Goal: Task Accomplishment & Management: Manage account settings

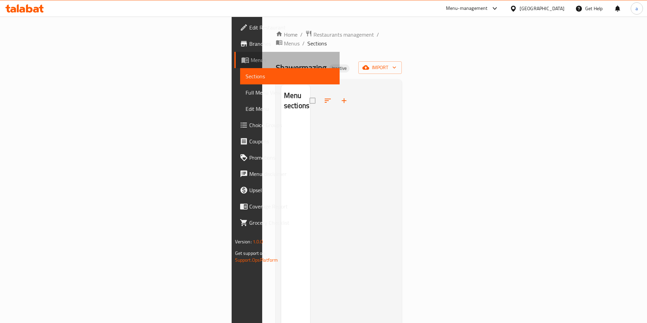
click at [250, 58] on span "Menus" at bounding box center [291, 60] width 83 height 8
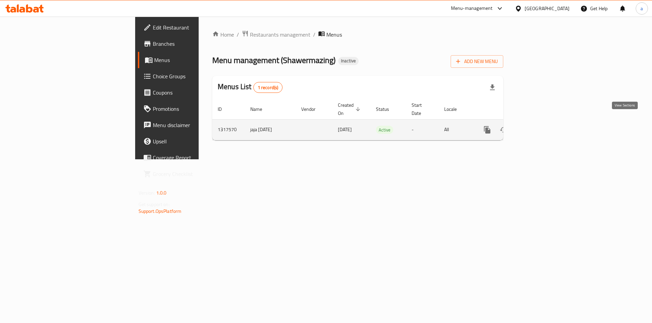
click at [540, 126] on icon "enhanced table" at bounding box center [536, 130] width 8 height 8
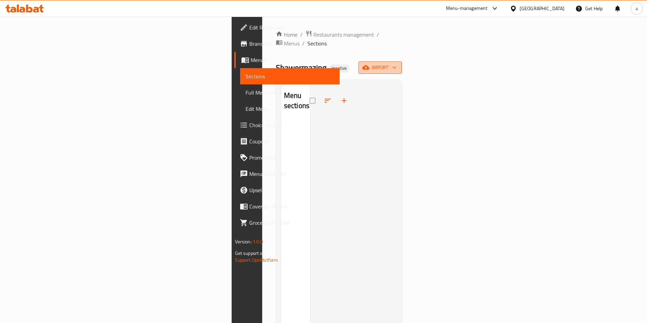
click at [396, 63] on span "import" at bounding box center [379, 67] width 33 height 8
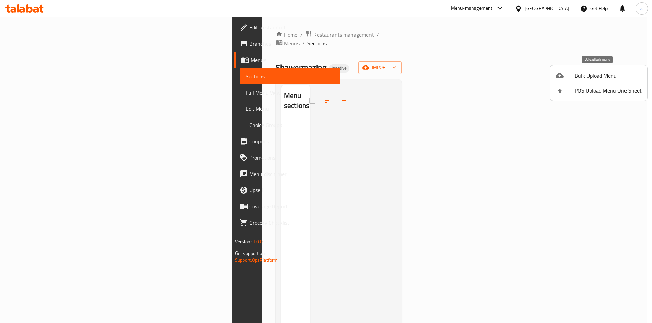
click at [597, 79] on span "Bulk Upload Menu" at bounding box center [607, 76] width 67 height 8
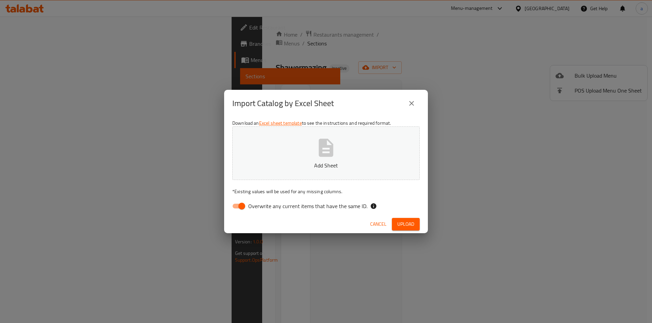
click at [265, 206] on span "Overwrite any current items that have the same ID." at bounding box center [307, 206] width 119 height 8
click at [261, 206] on input "Overwrite any current items that have the same ID." at bounding box center [241, 206] width 39 height 13
checkbox input "false"
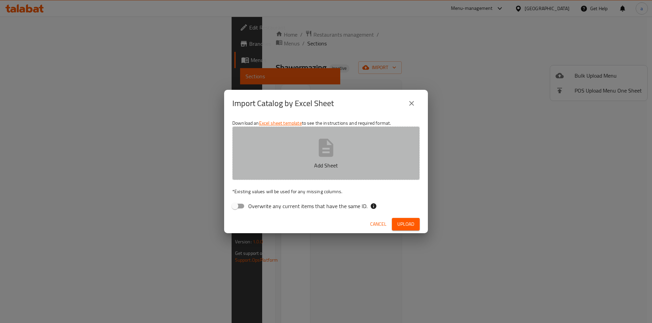
click at [314, 164] on p "Add Sheet" at bounding box center [326, 166] width 166 height 8
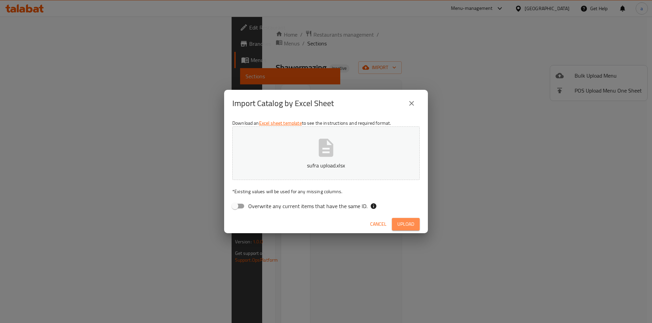
click at [402, 219] on button "Upload" at bounding box center [406, 224] width 28 height 13
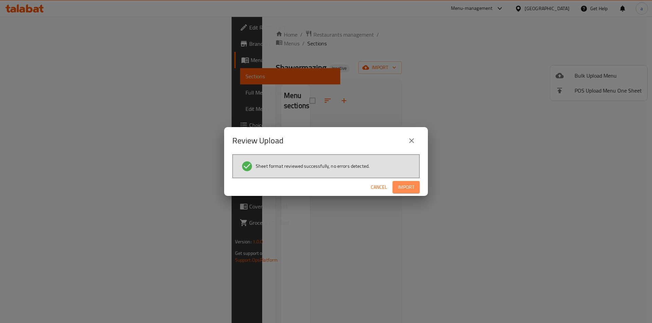
click at [416, 186] on button "Import" at bounding box center [405, 187] width 27 height 13
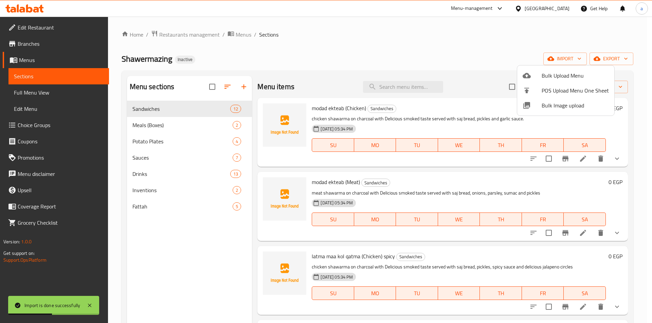
click at [31, 94] on div at bounding box center [326, 161] width 652 height 323
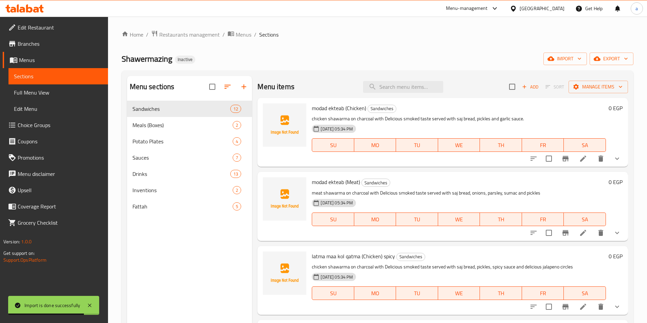
click at [39, 94] on span "Full Menu View" at bounding box center [58, 93] width 89 height 8
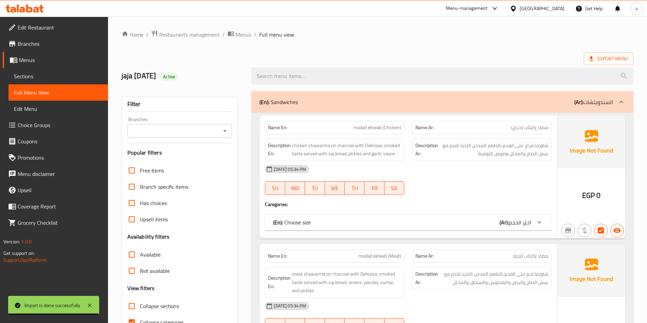
scroll to position [136, 0]
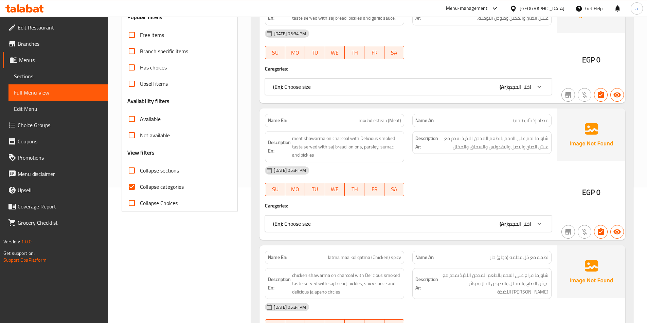
click at [146, 184] on span "Collapse categories" at bounding box center [162, 187] width 44 height 8
click at [140, 184] on input "Collapse categories" at bounding box center [132, 187] width 16 height 16
checkbox input "false"
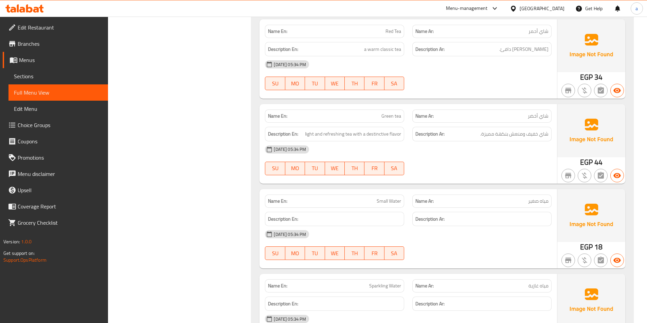
scroll to position [4344, 0]
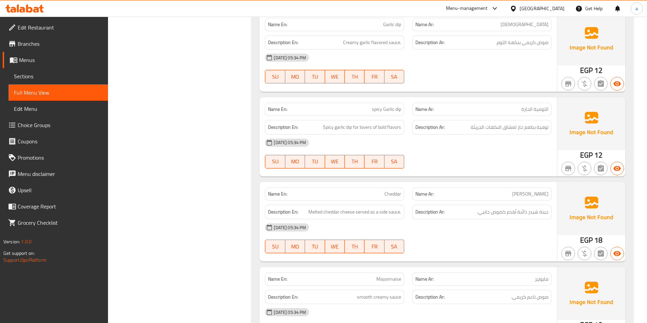
scroll to position [2980, 0]
click at [422, 149] on div "15-10-2025 05:34 PM SU MO TU WE TH FR SA" at bounding box center [408, 153] width 295 height 38
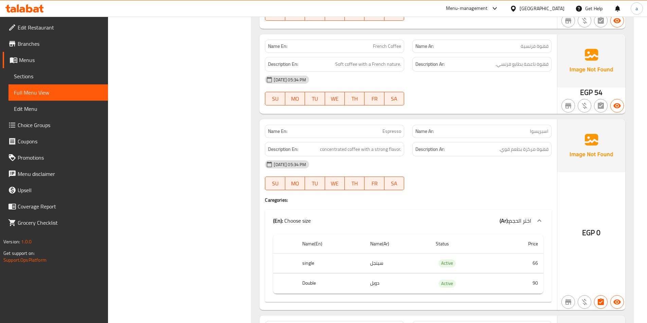
scroll to position [3944, 0]
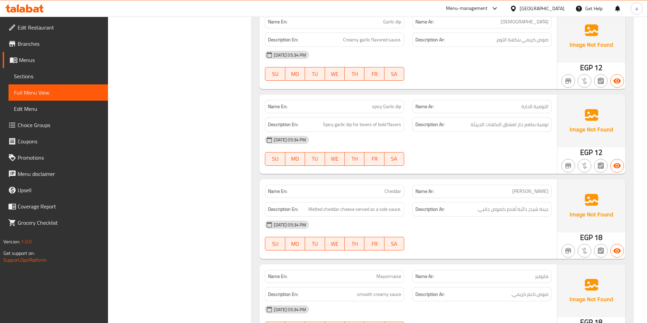
scroll to position [2885, 0]
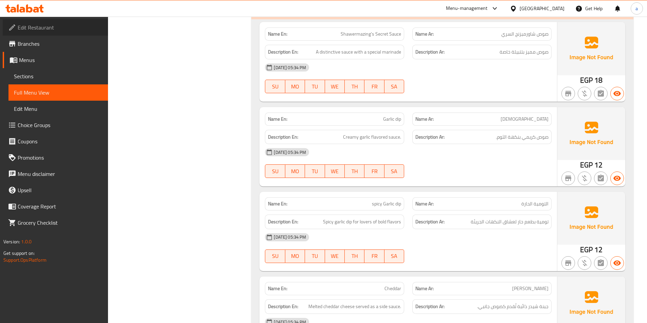
click at [45, 30] on span "Edit Restaurant" at bounding box center [60, 27] width 85 height 8
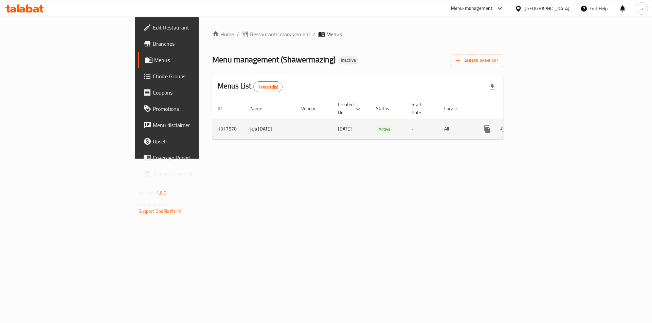
click at [549, 125] on td "enhanced table" at bounding box center [511, 129] width 76 height 21
click at [540, 125] on icon "enhanced table" at bounding box center [536, 129] width 8 height 8
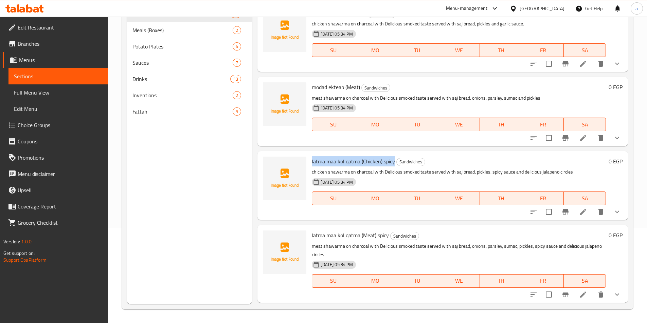
drag, startPoint x: 312, startPoint y: 162, endPoint x: 393, endPoint y: 163, distance: 80.8
click at [393, 163] on span "latma maa kol qatma (Chicken) spicy" at bounding box center [353, 161] width 83 height 10
copy span "latma maa kol qatma (Chicken) spicy"
click at [313, 236] on div "latma maa kol qatma (Meat) spicy Sandwiches meat shawarma on charcoal with Deli…" at bounding box center [458, 264] width 299 height 72
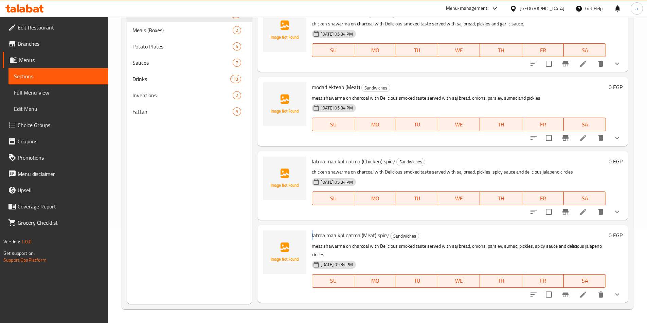
click at [312, 236] on span "latma maa kol qatma (Meat) spicy" at bounding box center [350, 235] width 77 height 10
drag, startPoint x: 312, startPoint y: 236, endPoint x: 389, endPoint y: 239, distance: 77.5
click at [389, 239] on h6 "latma maa kol qatma (Meat) spicy Sandwiches" at bounding box center [459, 236] width 294 height 10
copy span "latma maa kol qatma (Meat) spicy"
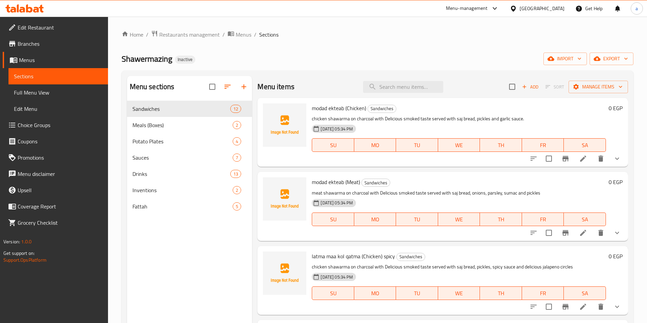
click at [52, 92] on span "Full Menu View" at bounding box center [58, 93] width 89 height 8
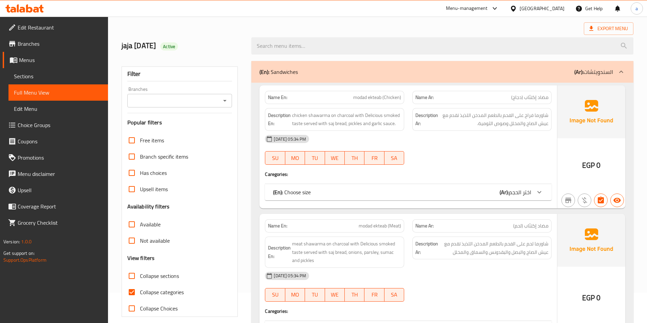
scroll to position [68, 0]
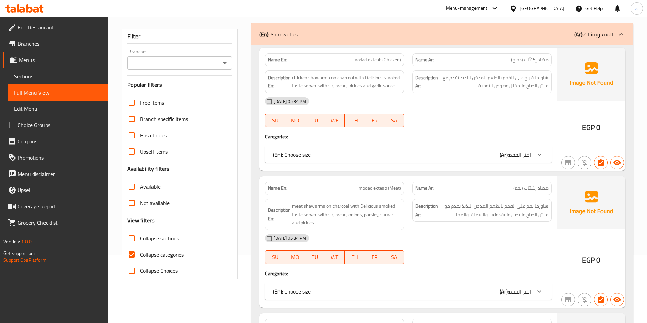
click at [153, 255] on span "Collapse categories" at bounding box center [162, 255] width 44 height 8
click at [140, 255] on input "Collapse categories" at bounding box center [132, 255] width 16 height 16
checkbox input "false"
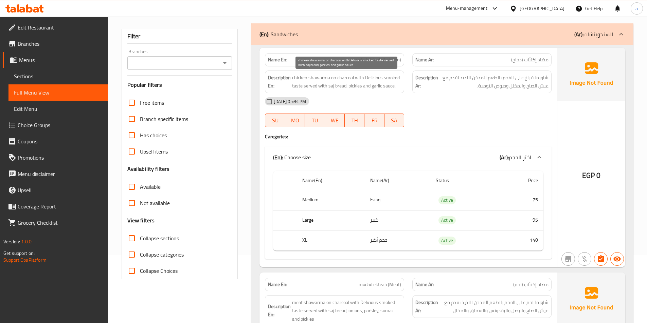
click at [364, 83] on span "chicken shawarma on charcoal with Delicious smoked taste served with saj bread,…" at bounding box center [346, 82] width 109 height 17
click at [369, 85] on span "chicken shawarma on charcoal with Delicious smoked taste served with saj bread,…" at bounding box center [346, 82] width 109 height 17
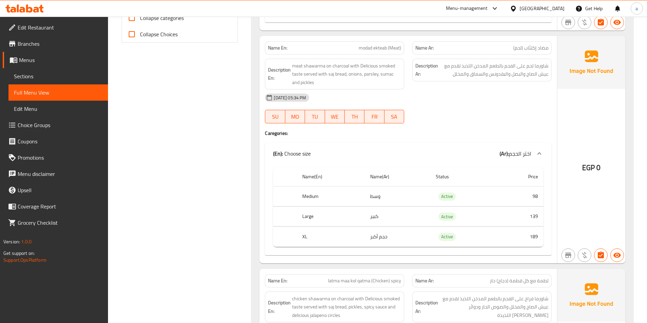
scroll to position [305, 0]
click at [357, 76] on span "meat shawarma on charcoal with Delicious smoked taste served with saj bread, on…" at bounding box center [346, 73] width 109 height 25
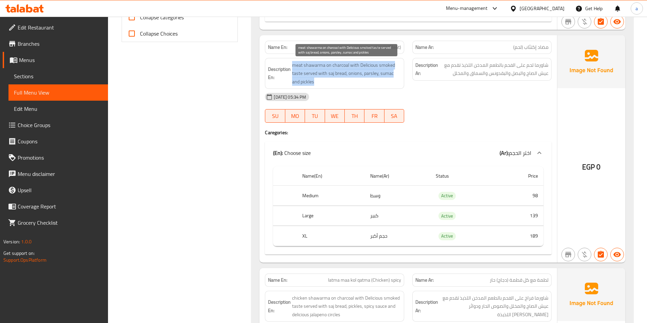
click at [357, 76] on span "meat shawarma on charcoal with Delicious smoked taste served with saj bread, on…" at bounding box center [346, 73] width 109 height 25
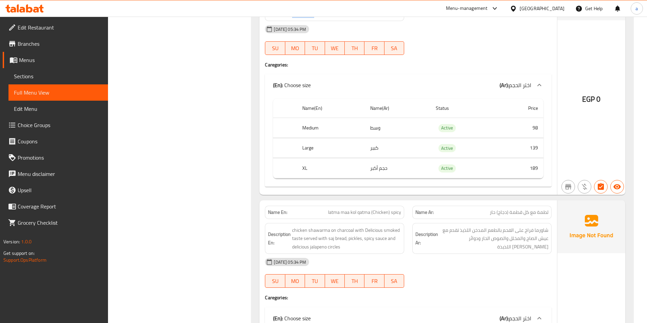
scroll to position [509, 0]
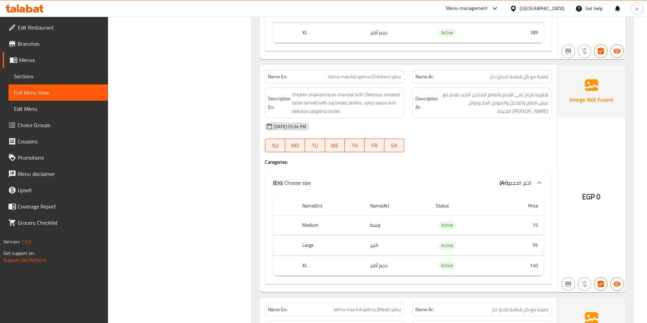
click at [357, 78] on span "latma maa kol qatma (Chicken) spicy" at bounding box center [364, 76] width 73 height 7
click at [304, 111] on span "chicken shawarma on charcoal with Delicious smoked taste served with saj bread,…" at bounding box center [346, 103] width 109 height 25
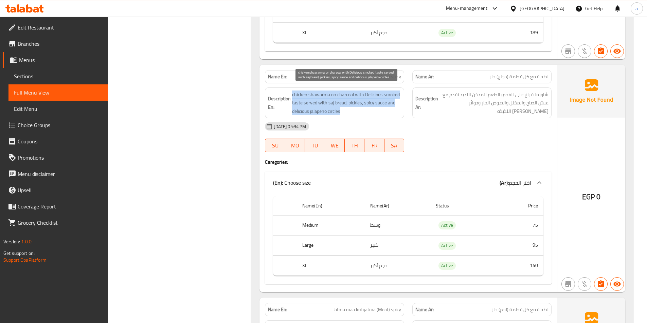
click at [304, 111] on span "chicken shawarma on charcoal with Delicious smoked taste served with saj bread,…" at bounding box center [346, 103] width 109 height 25
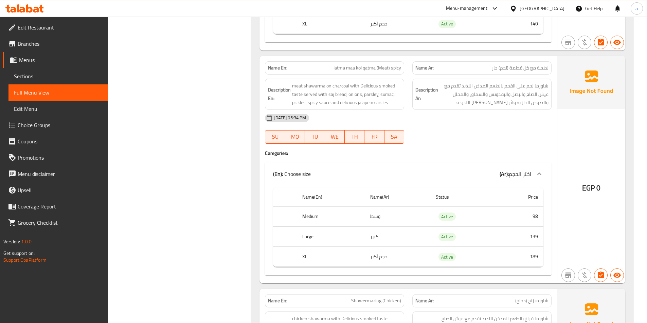
scroll to position [747, 0]
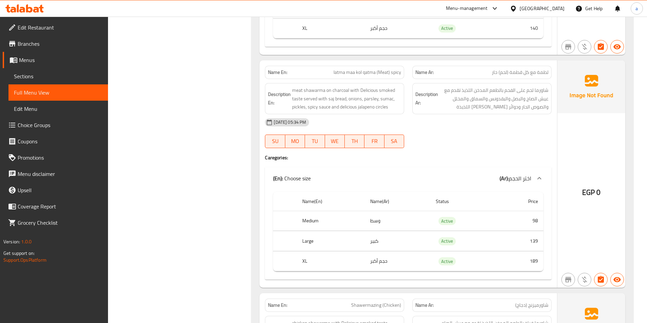
click at [396, 75] on span "latma maa kol qatma (Meat) spicy" at bounding box center [367, 72] width 68 height 7
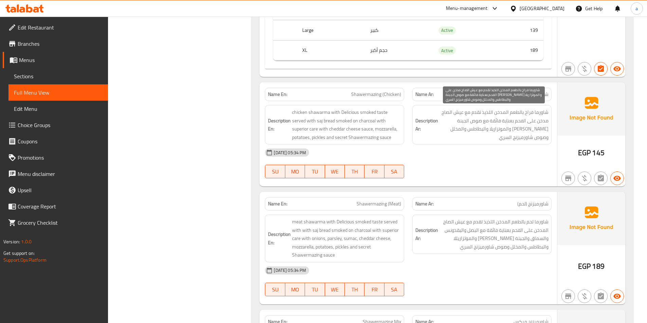
scroll to position [1018, 0]
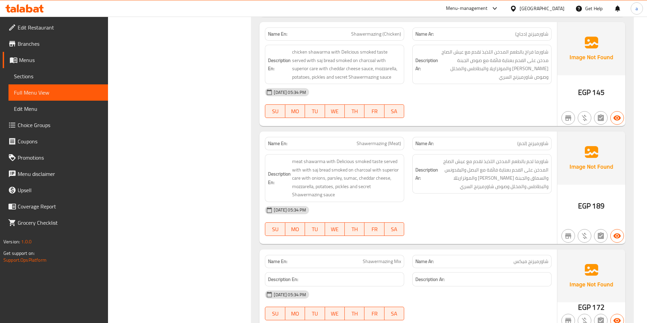
click at [380, 143] on span "Shawermazing (Meat)" at bounding box center [378, 143] width 44 height 7
click at [329, 162] on span "meat shawarma with Delicious smoked taste served with with saj bread smoked on …" at bounding box center [346, 178] width 109 height 42
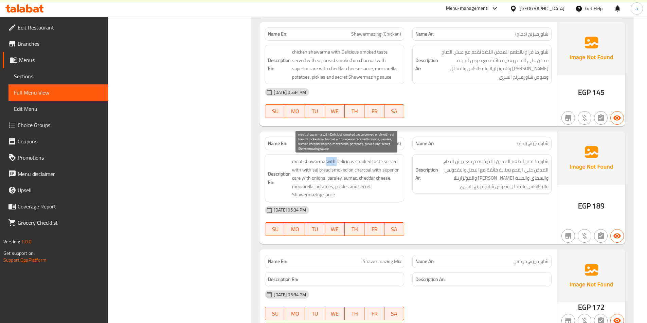
click at [329, 162] on span "meat shawarma with Delicious smoked taste served with with saj bread smoked on …" at bounding box center [346, 178] width 109 height 42
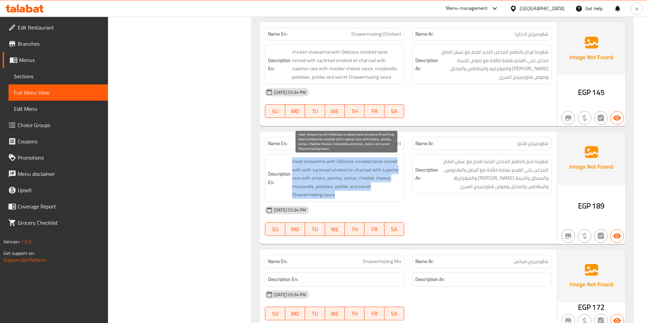
click at [329, 162] on span "meat shawarma with Delicious smoked taste served with with saj bread smoked on …" at bounding box center [346, 178] width 109 height 42
click at [361, 166] on span "meat shawarma with Delicious smoked taste served with with saj bread smoked on …" at bounding box center [346, 178] width 109 height 42
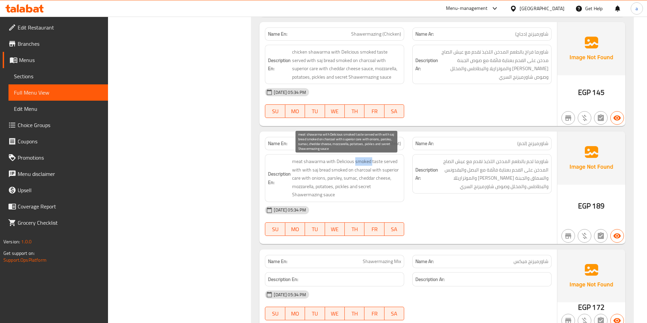
click at [361, 166] on span "meat shawarma with Delicious smoked taste served with with saj bread smoked on …" at bounding box center [346, 178] width 109 height 42
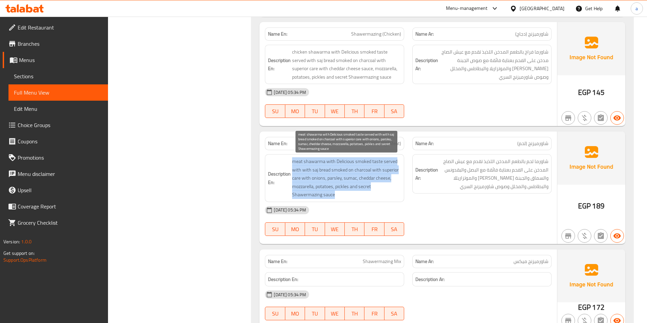
click at [361, 166] on span "meat shawarma with Delicious smoked taste served with with saj bread smoked on …" at bounding box center [346, 178] width 109 height 42
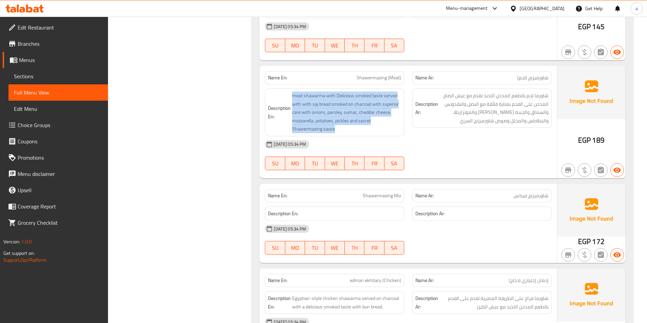
scroll to position [1086, 0]
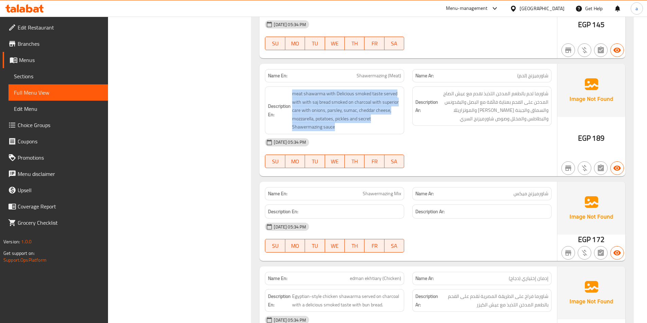
click at [351, 128] on span "meat shawarma with Delicious smoked taste served with with saj bread smoked on …" at bounding box center [346, 111] width 109 height 42
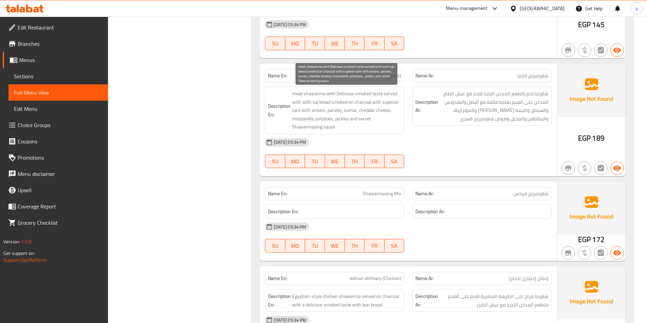
click at [351, 128] on span "meat shawarma with Delicious smoked taste served with with saj bread smoked on …" at bounding box center [346, 111] width 109 height 42
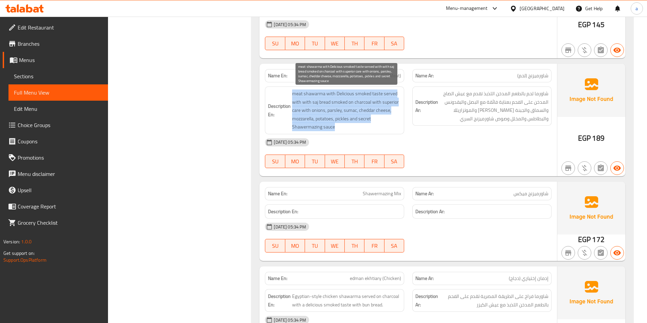
click at [351, 128] on span "meat shawarma with Delicious smoked taste served with with saj bread smoked on …" at bounding box center [346, 111] width 109 height 42
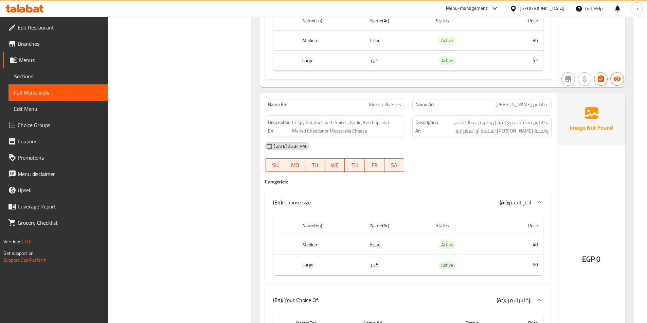
scroll to position [1663, 0]
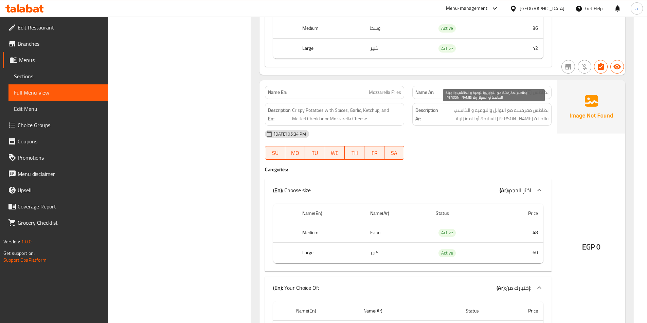
click at [507, 116] on span "بطاطس مقرمشة مع التوابل والثومية و الكاتشب والجبنة الشيدر السايحة أو الموتزاريلا" at bounding box center [493, 114] width 109 height 17
click at [510, 117] on span "بطاطس مقرمشة مع التوابل والثومية و الكاتشب والجبنة الشيدر السايحة أو الموتزاريلا" at bounding box center [493, 114] width 109 height 17
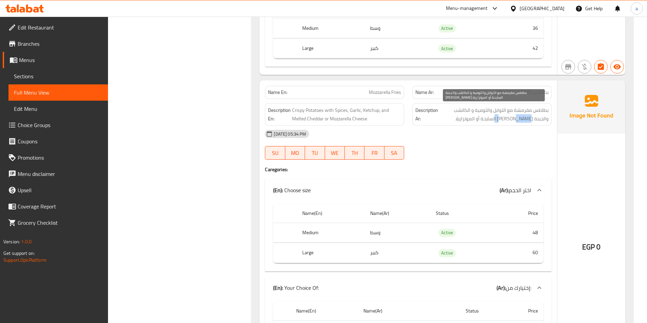
click at [510, 117] on span "بطاطس مقرمشة مع التوابل والثومية و الكاتشب والجبنة الشيدر السايحة أو الموتزاريلا" at bounding box center [493, 114] width 109 height 17
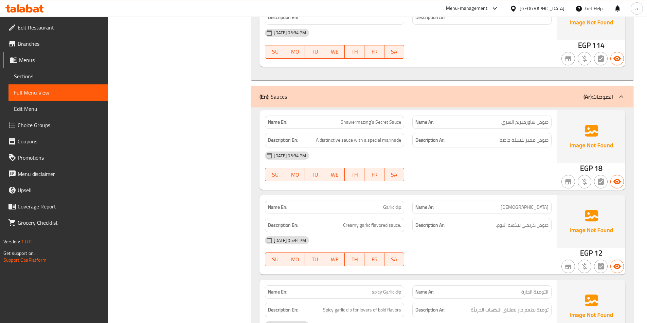
scroll to position [2817, 0]
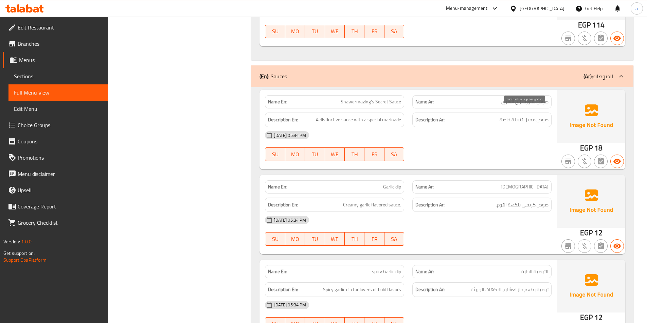
click at [510, 116] on span "صوص مميز بتتبيلة خاصة" at bounding box center [523, 120] width 49 height 8
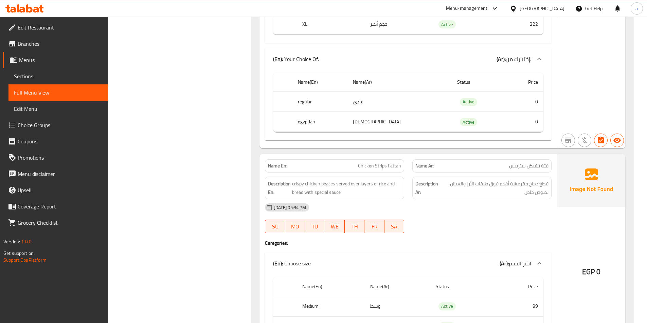
scroll to position [5600, 0]
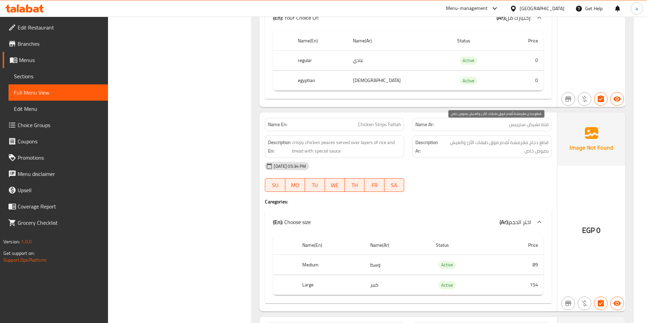
click at [507, 138] on span "قطع دجاج مقرمشة تُقدم فوق طبقات الأرز والعيش بصوص خاص" at bounding box center [495, 146] width 107 height 17
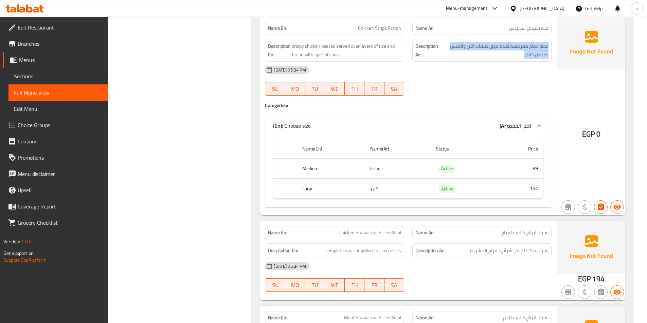
scroll to position [5770, 0]
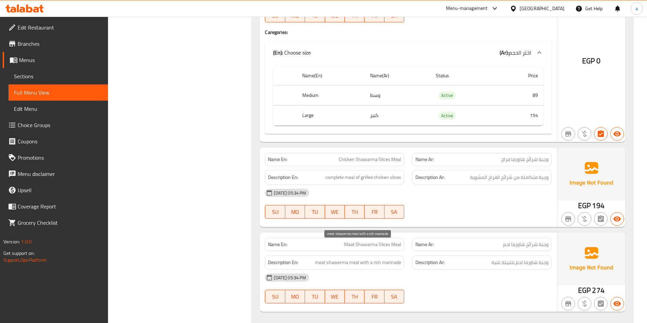
click at [379, 259] on span "meat shawerma meal with a rich marinade" at bounding box center [358, 263] width 86 height 8
click at [386, 241] on span "Meat Shawarma Slices Meal" at bounding box center [372, 244] width 57 height 7
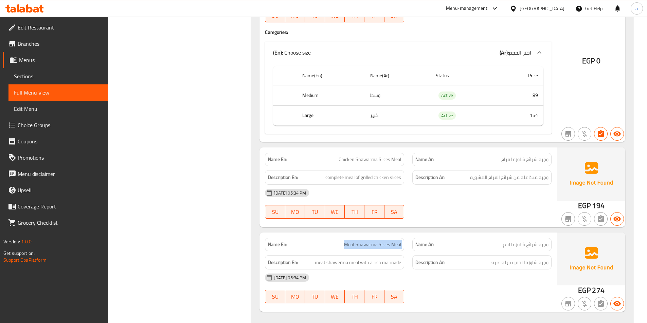
click at [386, 241] on span "Meat Shawarma Slices Meal" at bounding box center [372, 244] width 57 height 7
click at [73, 27] on span "Edit Restaurant" at bounding box center [60, 27] width 85 height 8
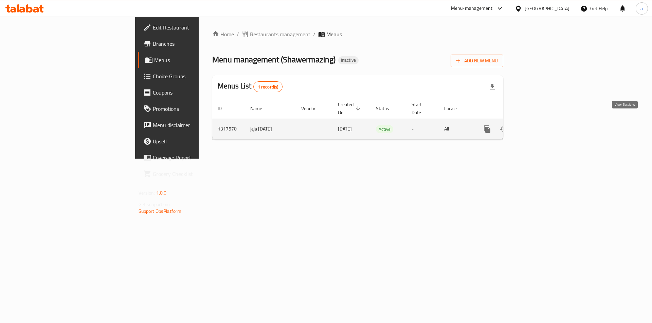
click at [544, 121] on link "enhanced table" at bounding box center [536, 129] width 16 height 16
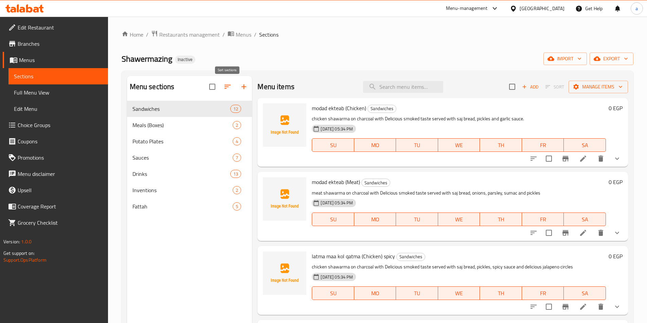
click at [223, 84] on icon "button" at bounding box center [227, 87] width 8 height 8
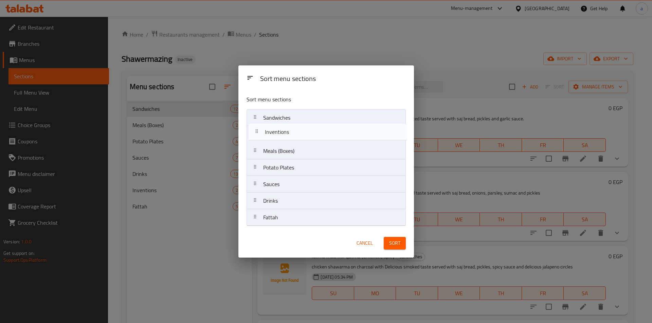
drag, startPoint x: 257, startPoint y: 202, endPoint x: 259, endPoint y: 129, distance: 72.3
click at [259, 129] on nav "Sandwiches Meals (Boxes) Potato Plates Sauces Drinks Inventions Fattah" at bounding box center [325, 167] width 159 height 117
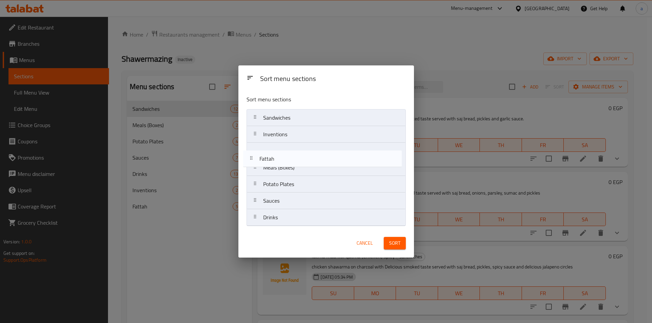
drag, startPoint x: 258, startPoint y: 220, endPoint x: 255, endPoint y: 158, distance: 62.2
click at [255, 158] on nav "Sandwiches Inventions Meals (Boxes) Potato Plates Sauces Drinks Fattah" at bounding box center [325, 167] width 159 height 117
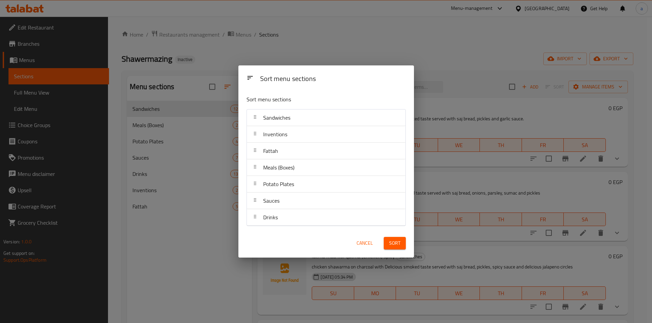
click at [397, 249] on button "Sort" at bounding box center [395, 243] width 22 height 13
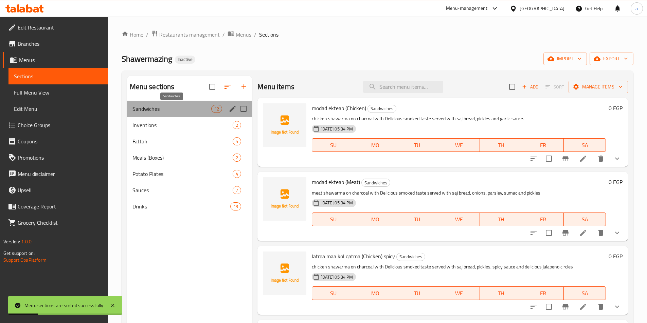
click at [147, 111] on span "Sandwiches" at bounding box center [171, 109] width 79 height 8
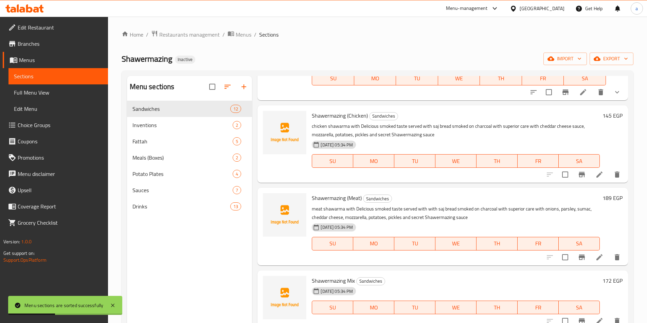
scroll to position [305, 0]
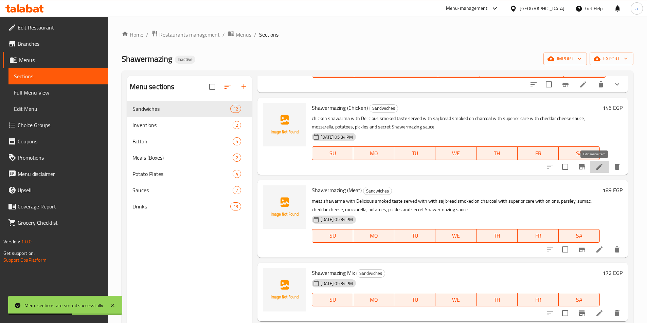
click at [595, 170] on icon at bounding box center [599, 167] width 8 height 8
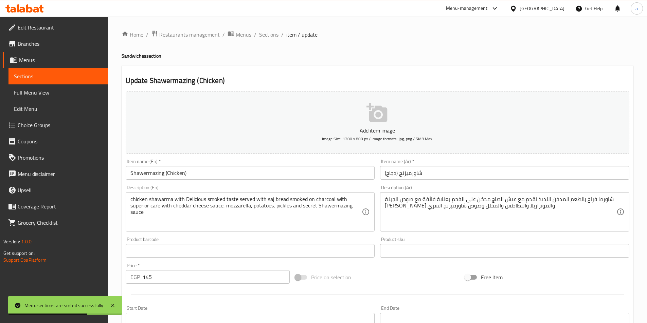
click at [191, 172] on input "Shawermazing (Chicken)" at bounding box center [250, 173] width 249 height 14
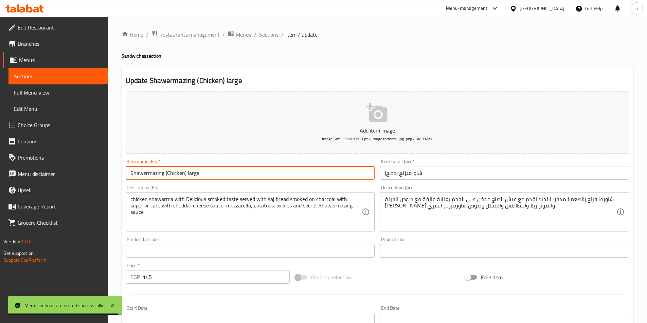
type input "Shawermazing (Chicken) large"
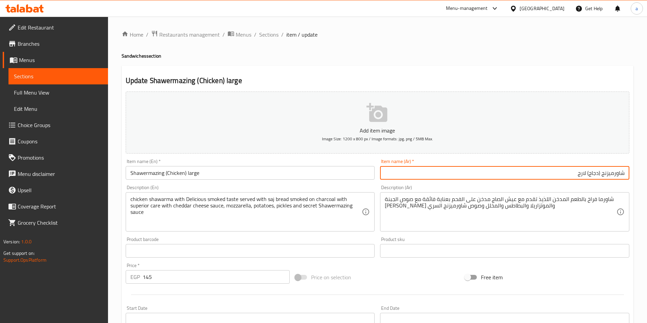
drag, startPoint x: 570, startPoint y: 172, endPoint x: 585, endPoint y: 174, distance: 15.7
click at [585, 174] on input "شاورميزنج (دجاج) لارج" at bounding box center [504, 173] width 249 height 14
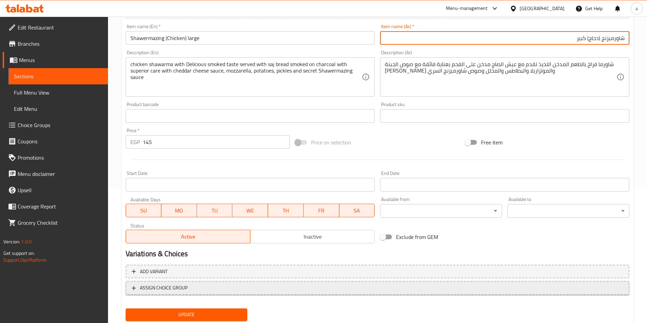
scroll to position [136, 0]
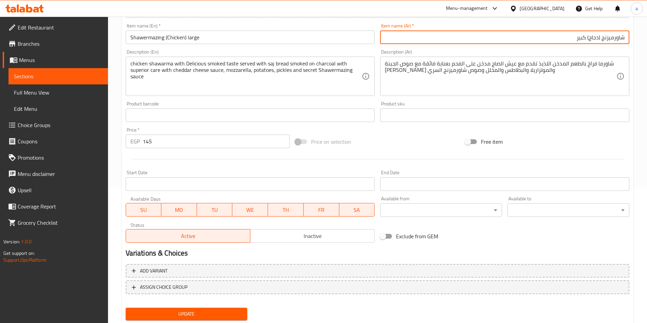
type input "شاورميزنج (دجاج) كبير"
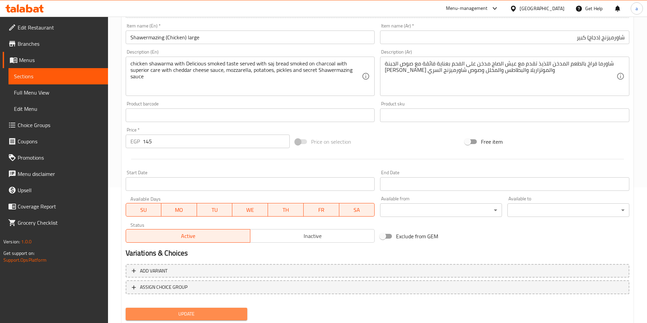
click at [204, 314] on span "Update" at bounding box center [186, 314] width 111 height 8
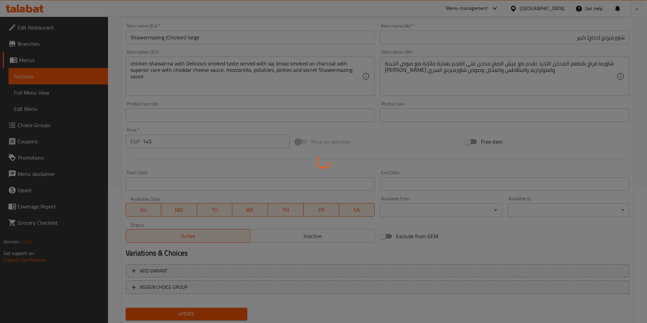
scroll to position [0, 0]
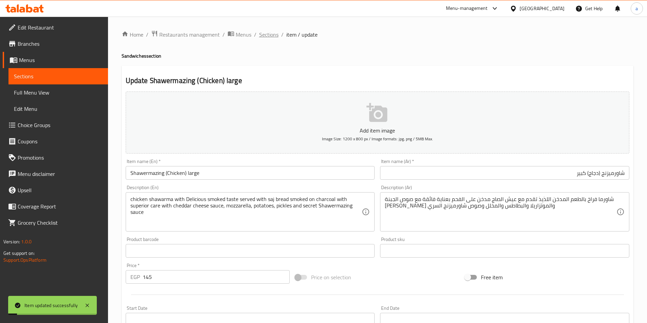
click at [261, 36] on span "Sections" at bounding box center [268, 35] width 19 height 8
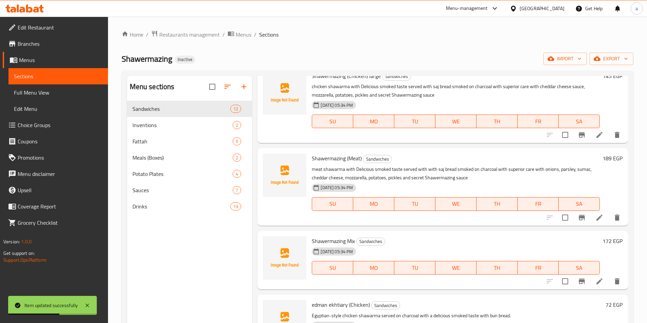
scroll to position [373, 0]
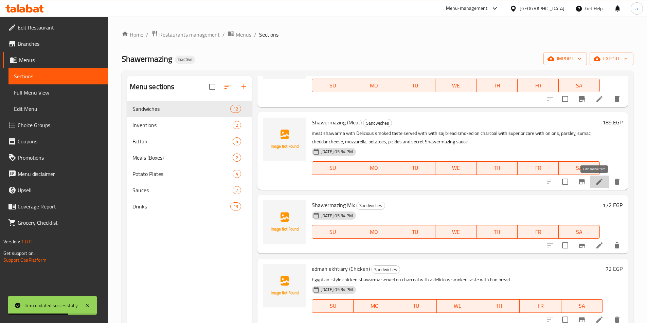
click at [595, 186] on icon at bounding box center [599, 182] width 8 height 8
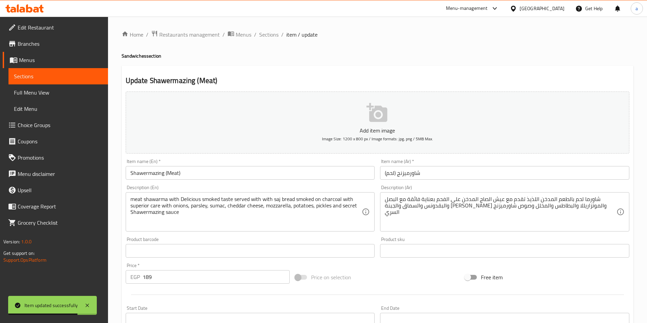
click at [217, 172] on input "Shawermazing (Meat)" at bounding box center [250, 173] width 249 height 14
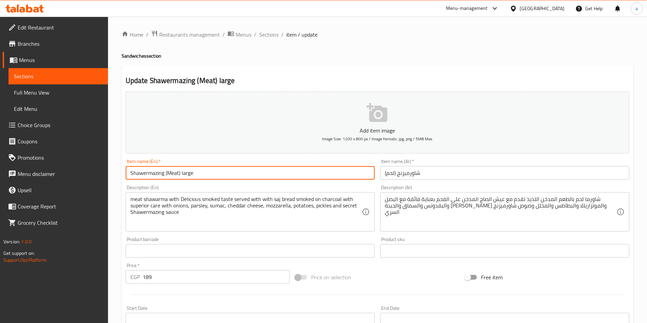
type input "Shawermazing (Meat) large"
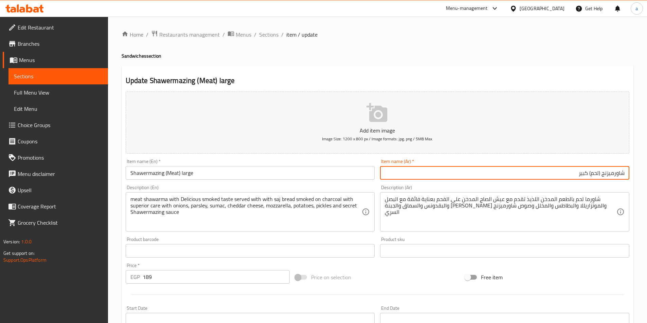
type input "شاورميزنج (لحم) كبير"
click at [208, 158] on div "Item name (En)   * Shawermazing (Meat) large Item name (En) *" at bounding box center [250, 169] width 255 height 26
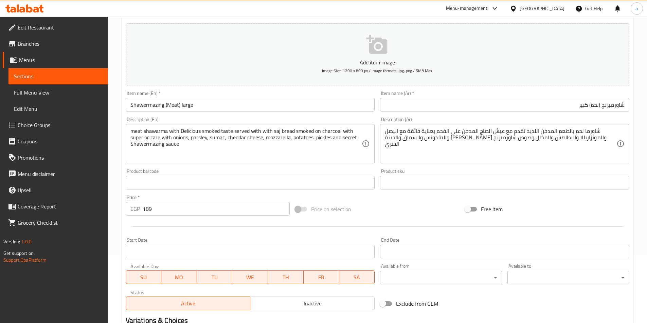
scroll to position [156, 0]
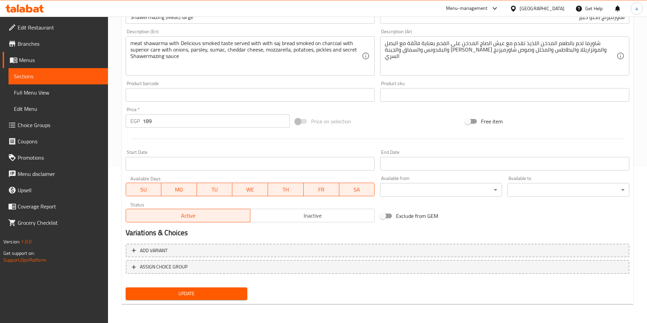
click at [175, 290] on span "Update" at bounding box center [186, 294] width 111 height 8
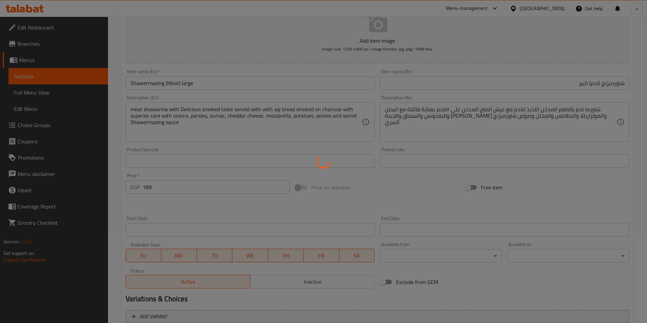
scroll to position [0, 0]
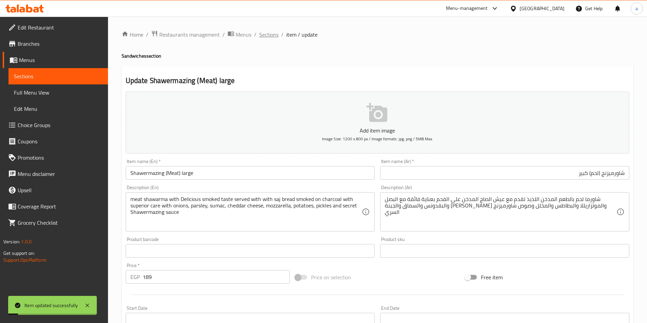
click at [264, 36] on span "Sections" at bounding box center [268, 35] width 19 height 8
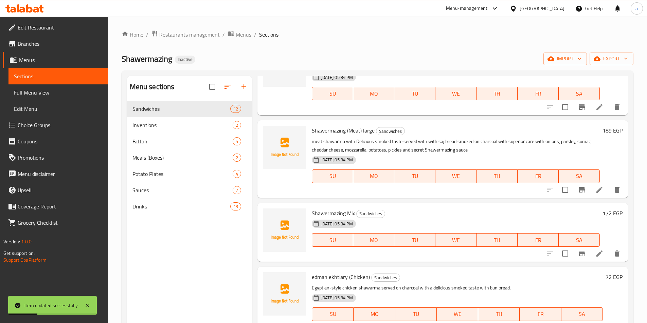
scroll to position [373, 0]
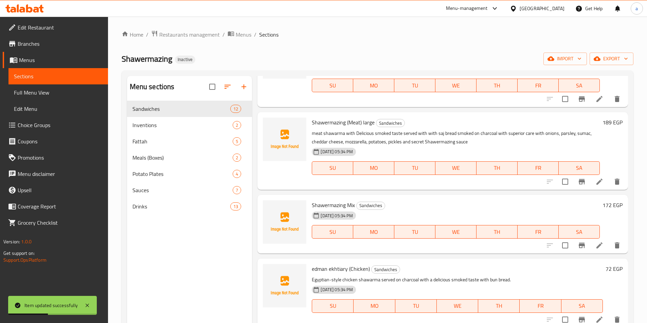
click at [596, 249] on icon at bounding box center [599, 246] width 8 height 8
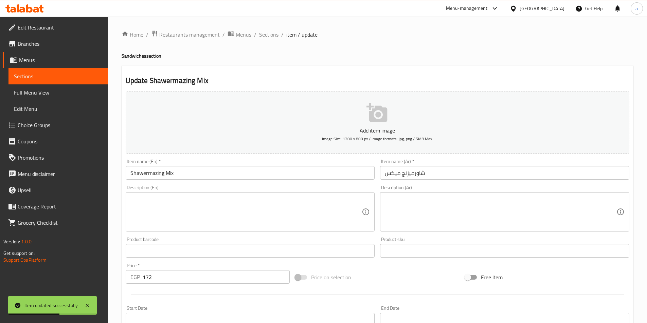
click at [182, 172] on input "Shawermazing Mix" at bounding box center [250, 173] width 249 height 14
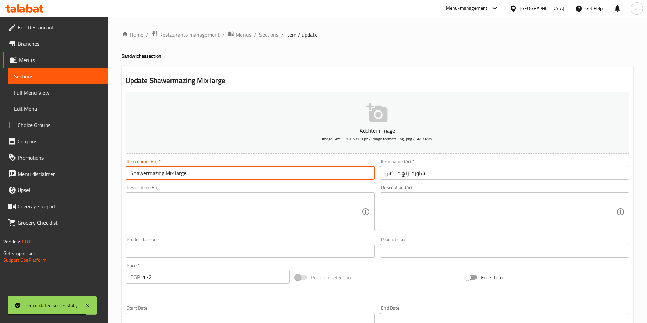
type input "Shawermazing Mix large"
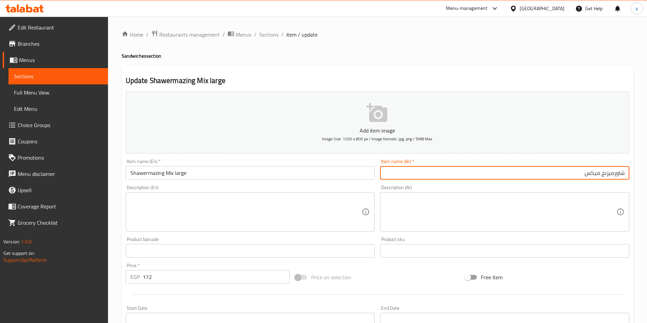
paste input "كبير"
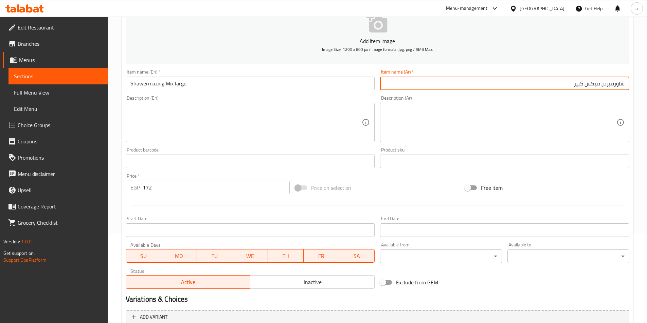
scroll to position [136, 0]
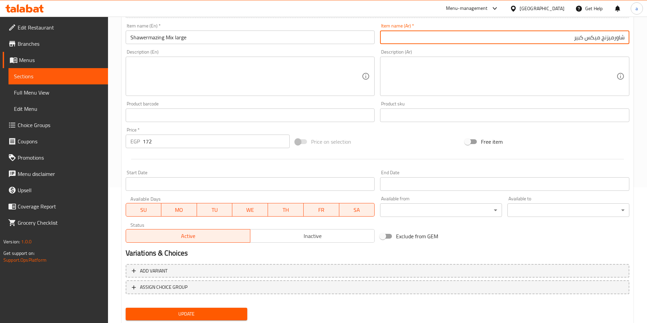
type input "شاورميزنج ميكس كبير"
click at [178, 310] on span "Update" at bounding box center [186, 314] width 111 height 8
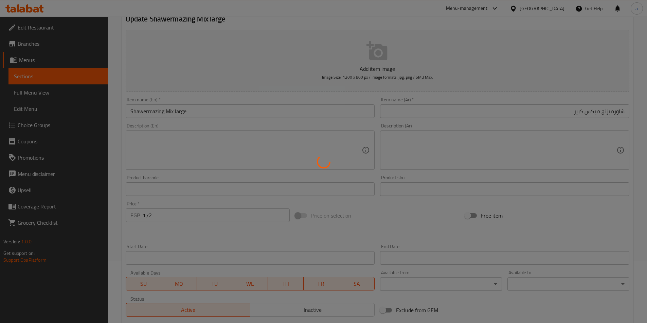
scroll to position [0, 0]
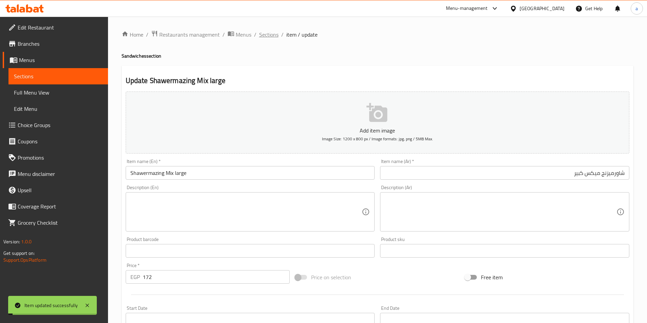
click at [271, 36] on span "Sections" at bounding box center [268, 35] width 19 height 8
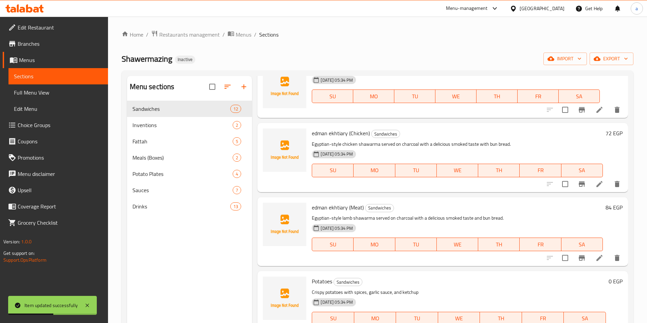
scroll to position [475, 0]
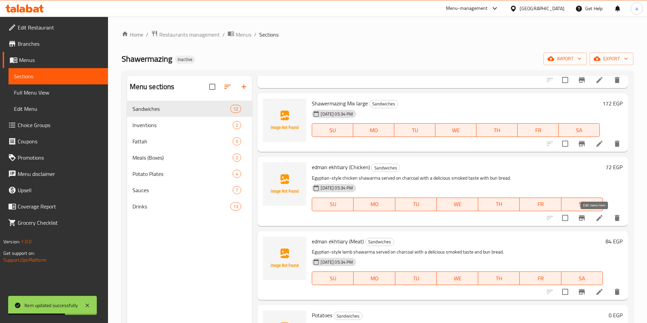
click at [596, 217] on icon at bounding box center [599, 218] width 8 height 8
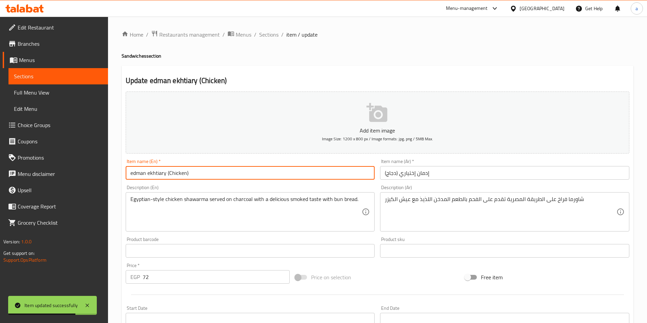
click at [207, 171] on input "edman ekhtiary (Chicken)" at bounding box center [250, 173] width 249 height 14
type input "edman ekhtiary (Chicken) large"
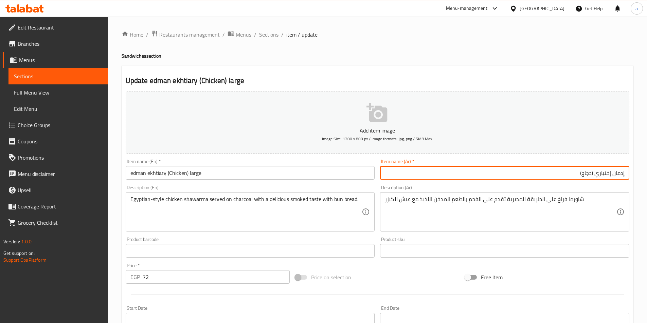
paste input "كبير"
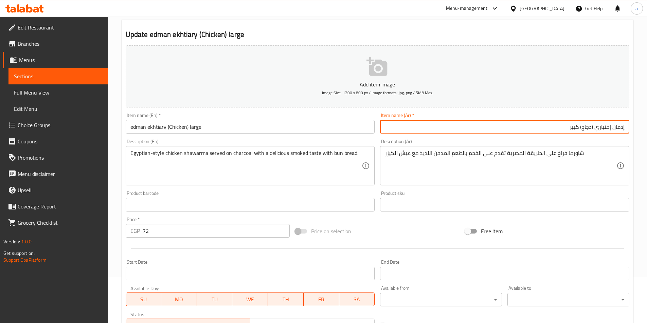
scroll to position [156, 0]
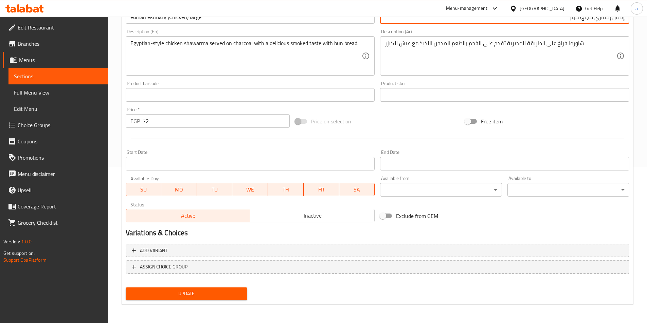
type input "إدمان إختياري (دجاج) كبير"
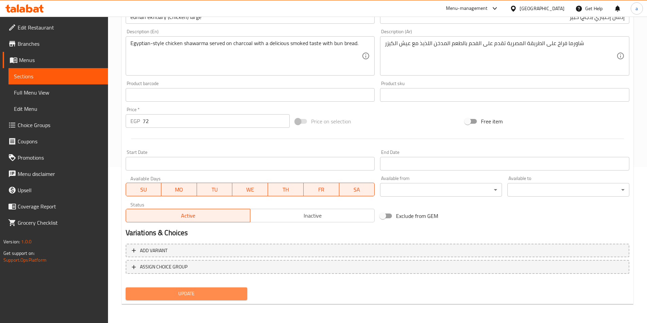
click at [183, 295] on span "Update" at bounding box center [186, 294] width 111 height 8
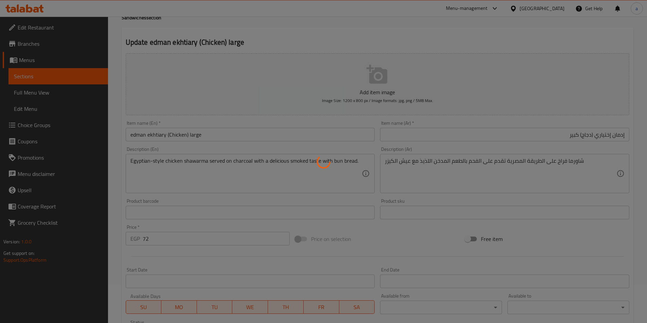
scroll to position [0, 0]
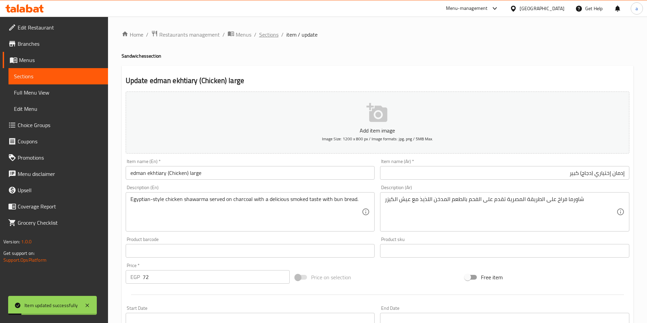
click at [261, 36] on span "Sections" at bounding box center [268, 35] width 19 height 8
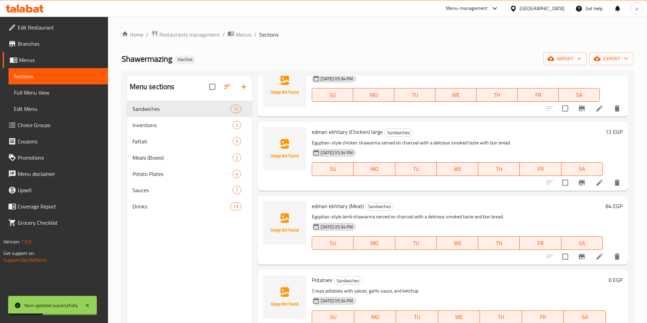
scroll to position [543, 0]
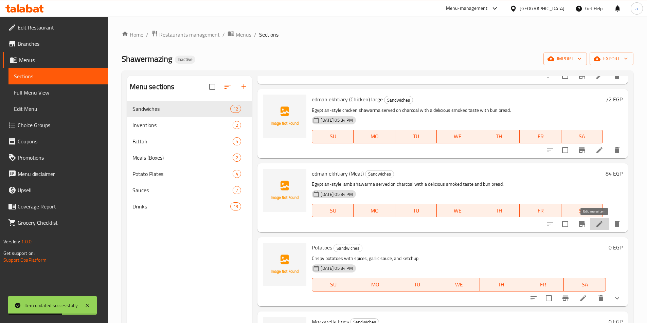
click at [598, 227] on icon at bounding box center [599, 224] width 8 height 8
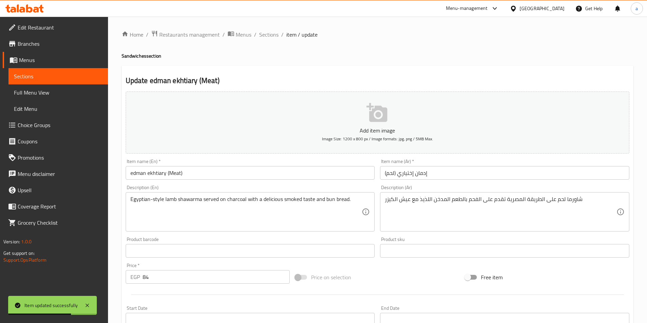
click at [190, 170] on input "edman ekhtiary (Meat)" at bounding box center [250, 173] width 249 height 14
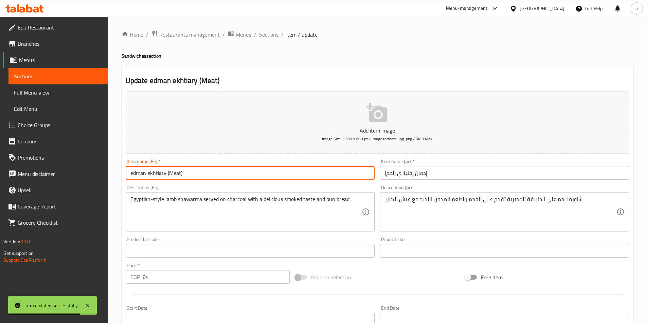
paste input "كبير"
type input "edman ekhtiary (Meat) large"
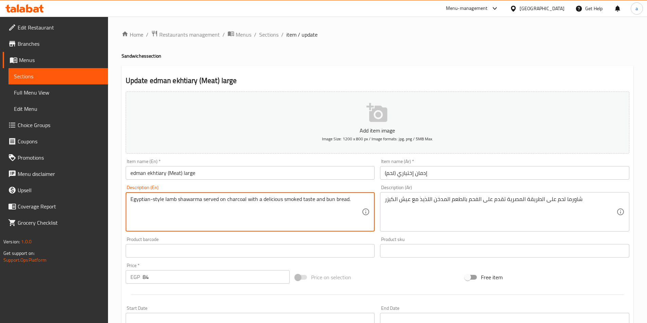
click at [381, 174] on input "إدمان إختياري (لحم)" at bounding box center [504, 173] width 249 height 14
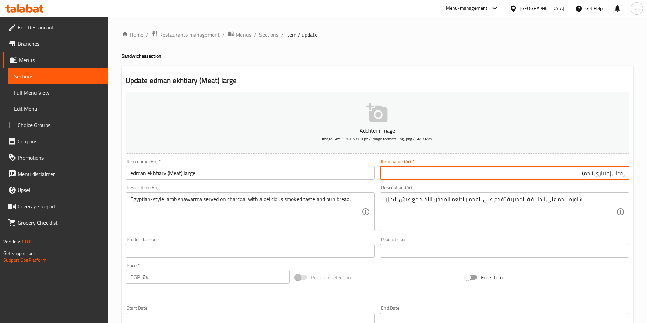
paste input "كبير"
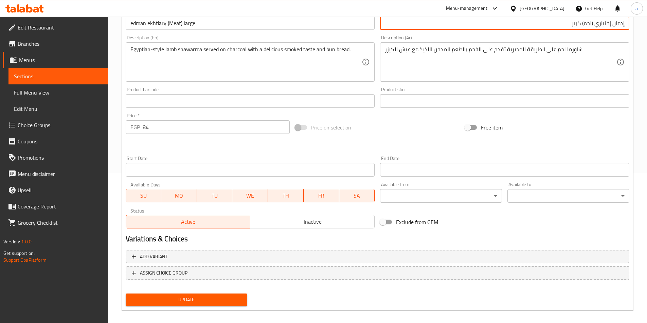
scroll to position [156, 0]
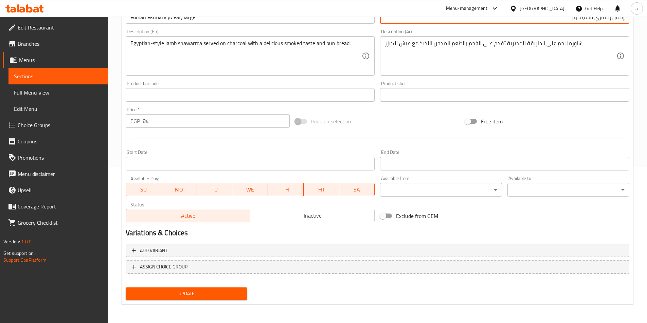
type input "إدمان إختياري (لحم) كبير"
click at [194, 287] on div "Update" at bounding box center [186, 294] width 127 height 18
click at [194, 291] on span "Update" at bounding box center [186, 294] width 111 height 8
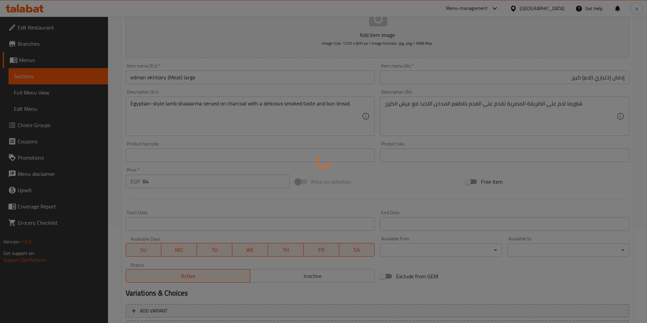
scroll to position [0, 0]
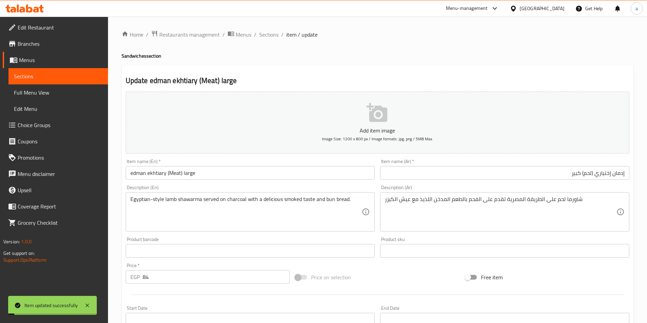
click at [267, 34] on span "Sections" at bounding box center [268, 35] width 19 height 8
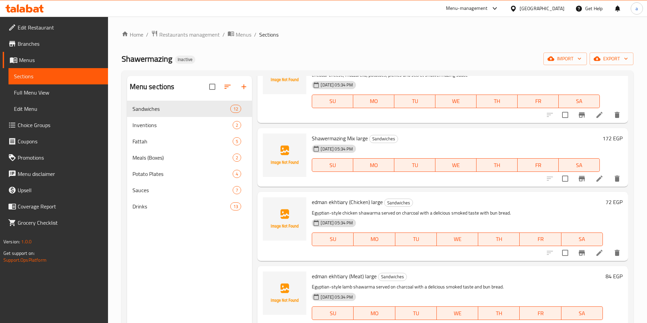
scroll to position [497, 0]
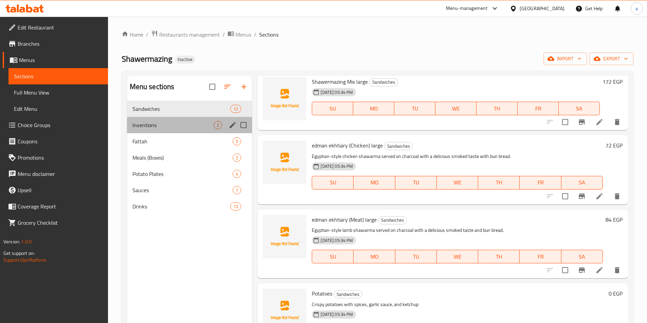
click at [158, 130] on div "Inventions 2" at bounding box center [189, 125] width 125 height 16
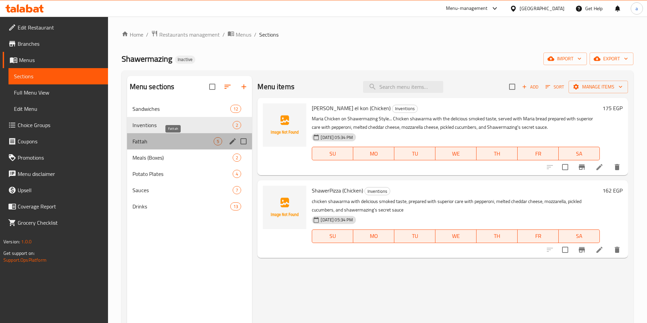
click at [155, 141] on span "Fattah" at bounding box center [172, 141] width 81 height 8
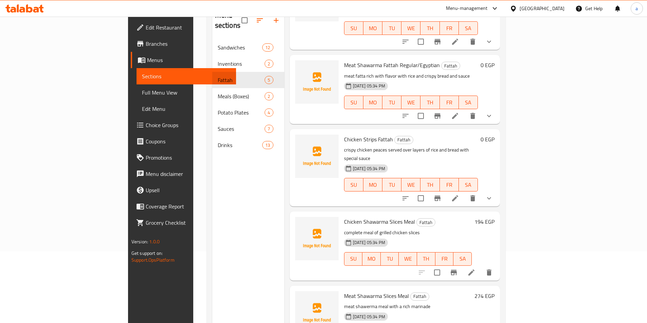
scroll to position [95, 0]
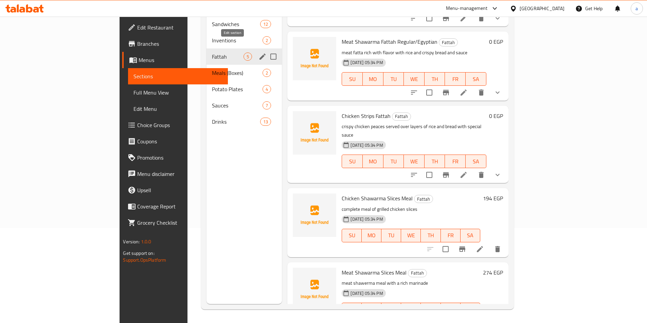
click at [258, 53] on icon "edit" at bounding box center [262, 57] width 8 height 8
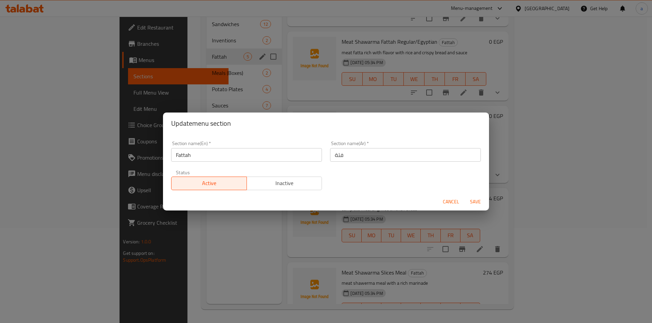
click at [184, 53] on div "Update menu section Section name(En)   * Fattah Section name(En) * Section name…" at bounding box center [326, 161] width 652 height 323
click at [472, 201] on span "Save" at bounding box center [475, 202] width 16 height 8
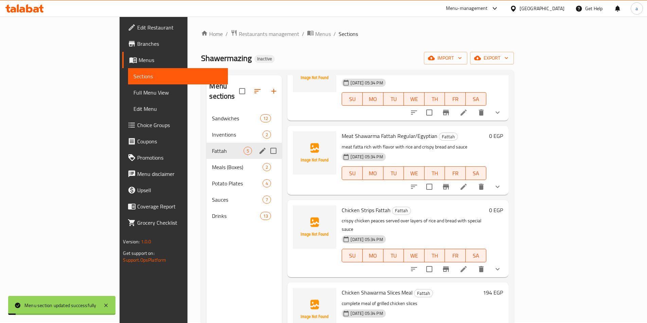
scroll to position [0, 0]
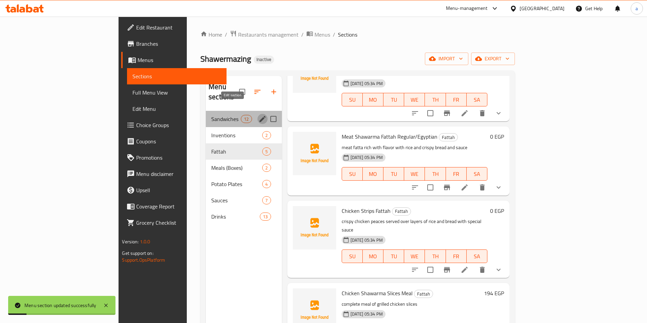
click at [257, 114] on button "edit" at bounding box center [262, 119] width 10 height 10
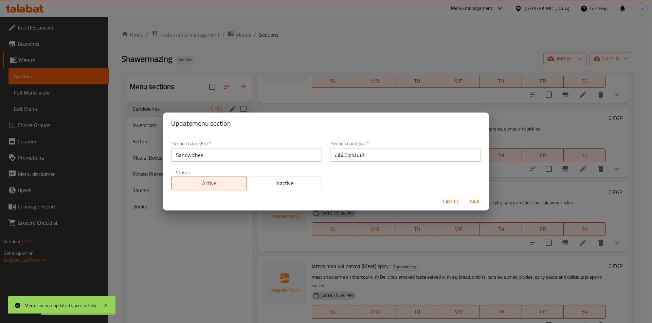
click at [472, 199] on span "Save" at bounding box center [475, 202] width 16 height 8
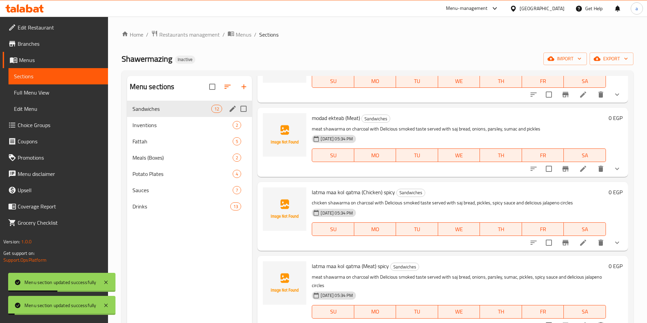
click at [205, 131] on div "Inventions 2" at bounding box center [189, 125] width 125 height 16
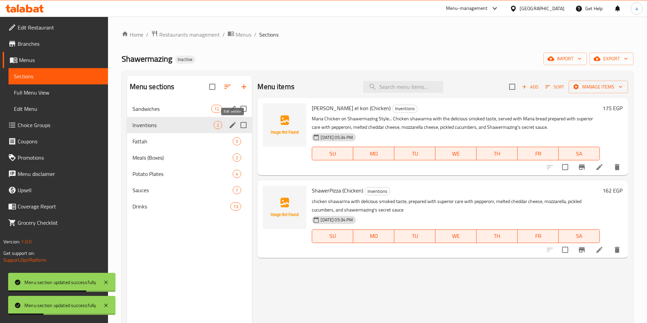
click at [234, 127] on icon "edit" at bounding box center [232, 125] width 8 height 8
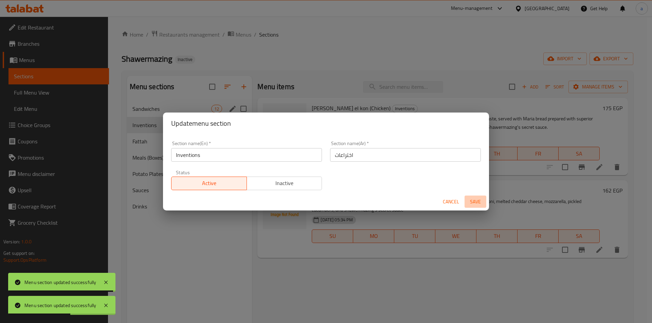
click at [477, 202] on span "Save" at bounding box center [475, 202] width 16 height 8
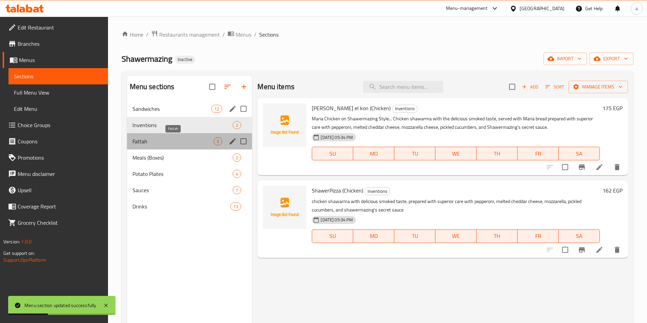
click at [153, 139] on span "Fattah" at bounding box center [172, 141] width 81 height 8
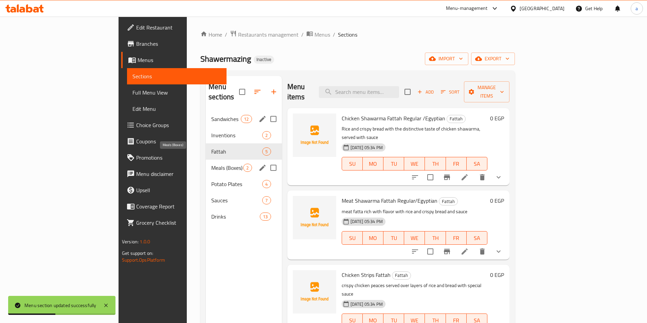
click at [211, 164] on span "Meals (Boxes)" at bounding box center [227, 168] width 32 height 8
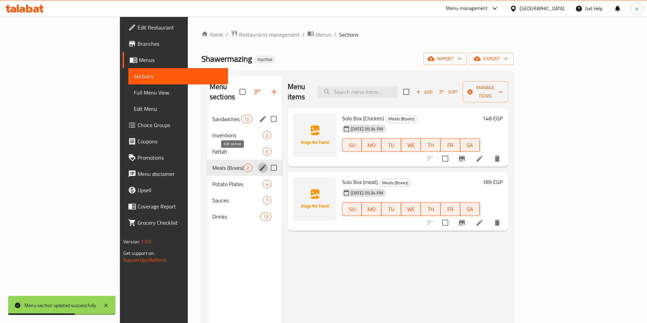
click at [259, 164] on icon "edit" at bounding box center [263, 168] width 8 height 8
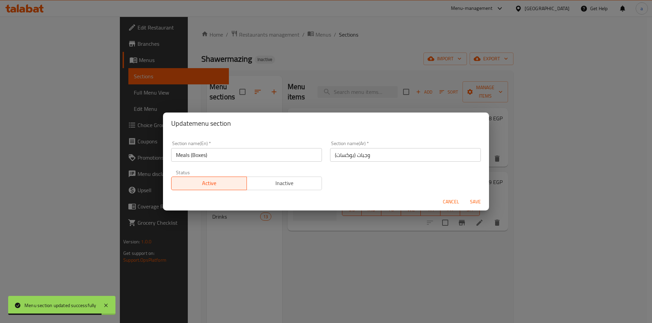
click at [454, 201] on span "Cancel" at bounding box center [451, 202] width 16 height 8
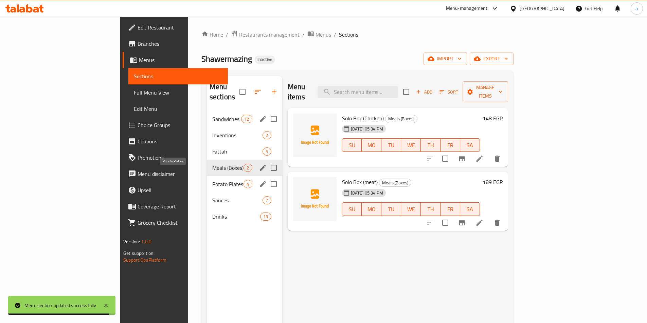
click at [212, 180] on span "Potato Plates" at bounding box center [228, 184] width 32 height 8
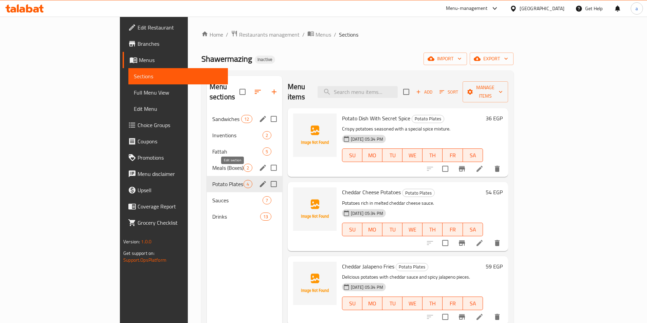
click at [258, 179] on div "Menu sections" at bounding box center [263, 184] width 10 height 10
click at [259, 180] on icon "edit" at bounding box center [263, 184] width 8 height 8
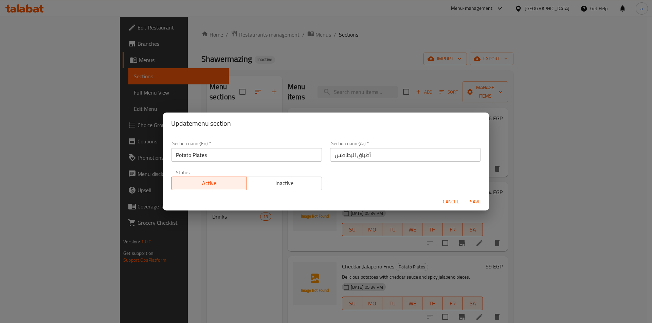
click at [217, 218] on div "Update menu section Section name(En)   * Potato Plates Section name(En) * Secti…" at bounding box center [326, 161] width 652 height 323
click at [451, 200] on span "Cancel" at bounding box center [451, 202] width 16 height 8
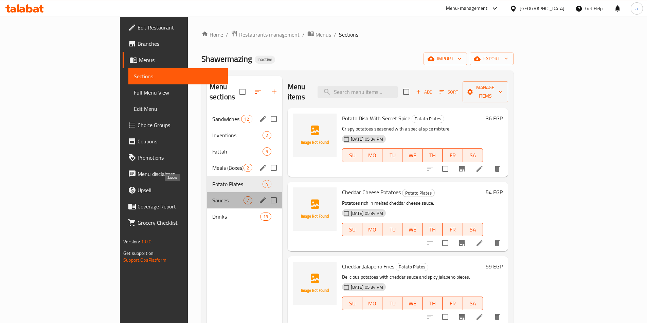
click at [212, 197] on span "Sauces" at bounding box center [228, 201] width 32 height 8
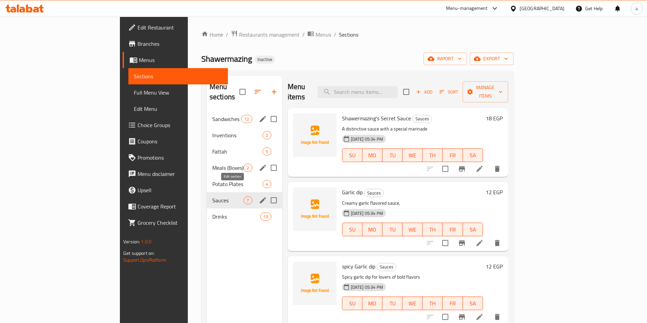
click at [259, 197] on icon "edit" at bounding box center [263, 201] width 8 height 8
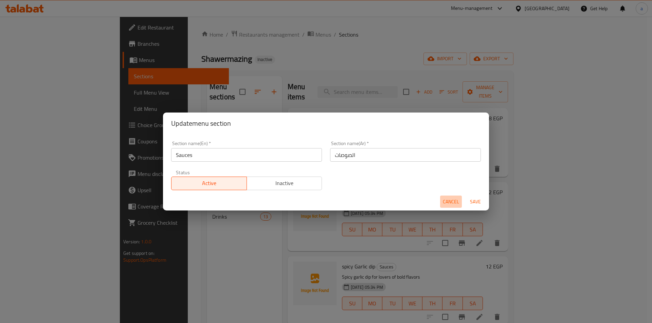
click at [444, 202] on span "Cancel" at bounding box center [451, 202] width 16 height 8
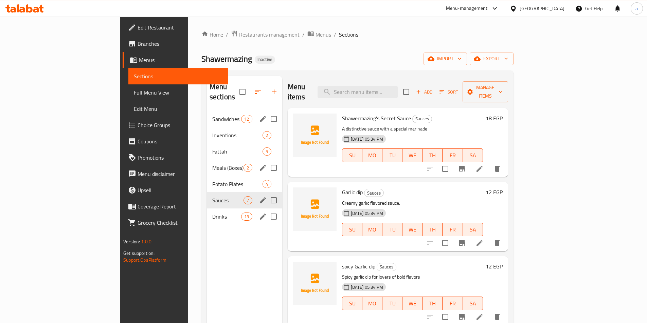
click at [212, 213] on span "Drinks" at bounding box center [226, 217] width 29 height 8
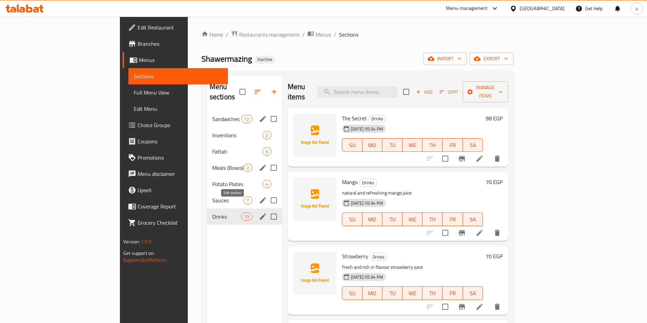
click at [259, 213] on icon "edit" at bounding box center [263, 217] width 8 height 8
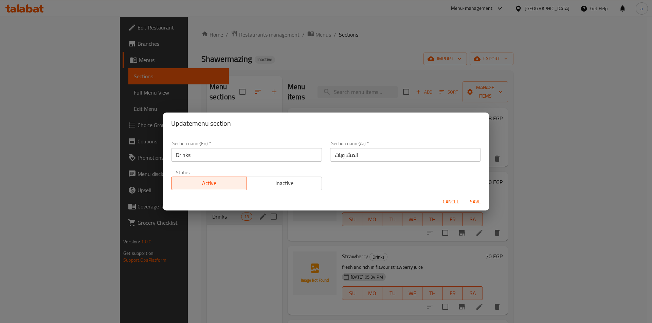
click at [460, 202] on button "Cancel" at bounding box center [451, 202] width 22 height 13
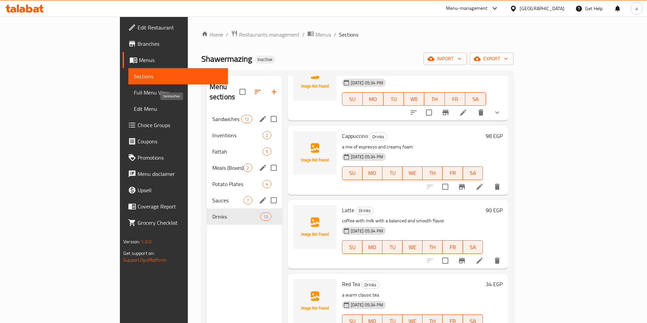
click at [212, 115] on span "Sandwiches" at bounding box center [226, 119] width 29 height 8
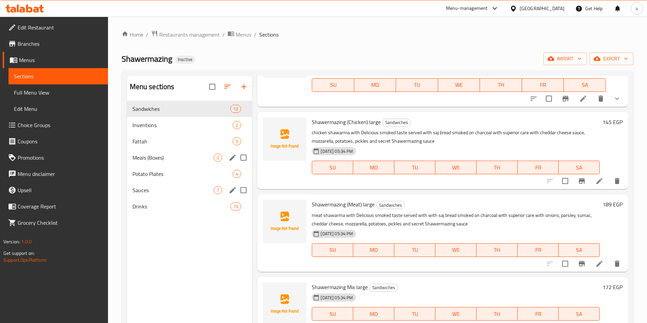
scroll to position [293, 0]
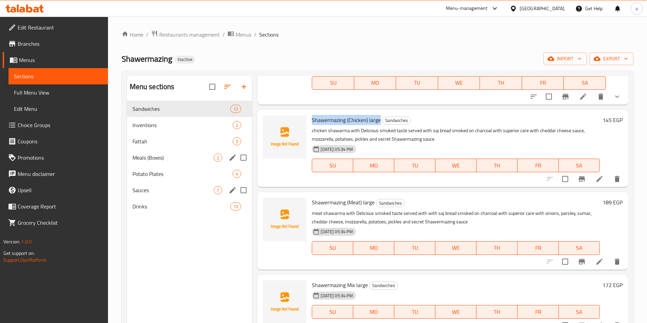
drag, startPoint x: 312, startPoint y: 120, endPoint x: 379, endPoint y: 118, distance: 67.2
click at [379, 118] on span "Shawermazing (Chicken) large" at bounding box center [346, 120] width 69 height 10
copy span "Shawermazing (Chicken) large"
drag, startPoint x: 312, startPoint y: 203, endPoint x: 362, endPoint y: 205, distance: 50.3
click at [362, 205] on span "Shawermazing (Meat) large" at bounding box center [343, 203] width 63 height 10
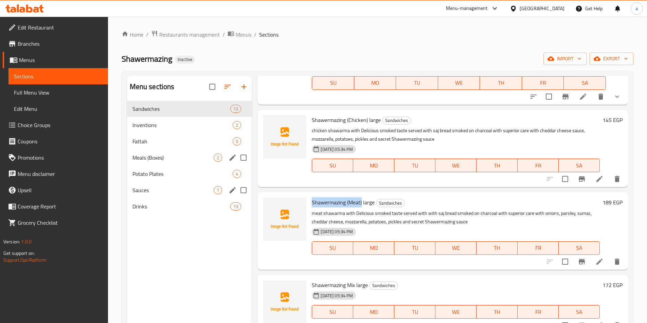
copy span "Shawermazing (Meat)"
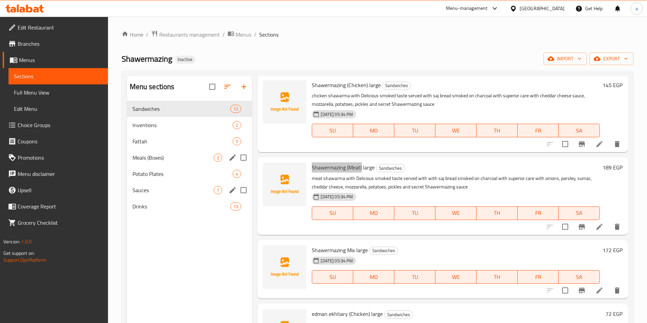
scroll to position [395, 0]
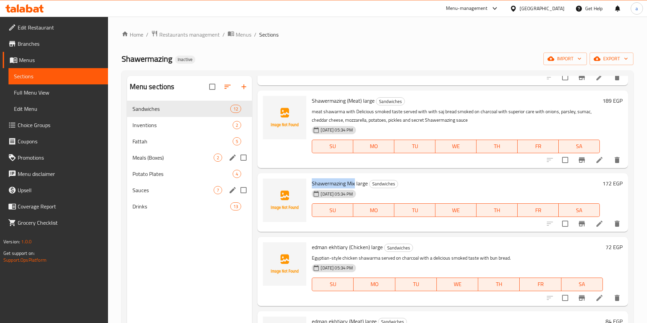
drag, startPoint x: 313, startPoint y: 183, endPoint x: 355, endPoint y: 179, distance: 41.9
click at [355, 179] on span "Shawermazing Mix large" at bounding box center [340, 184] width 56 height 10
copy span "Shawermazing Mix"
drag, startPoint x: 312, startPoint y: 247, endPoint x: 368, endPoint y: 247, distance: 56.0
click at [368, 247] on span "edman ekhtiary (Chicken) large" at bounding box center [347, 247] width 71 height 10
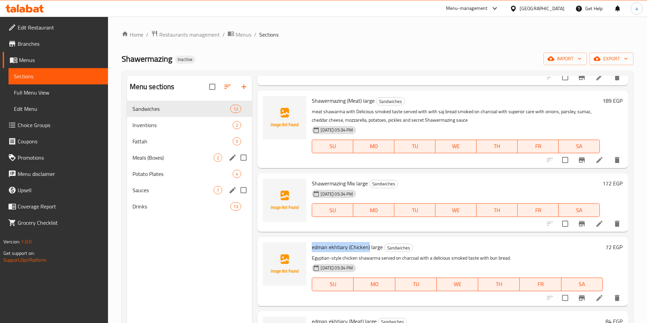
copy span "edman ekhtiary (Chicken)"
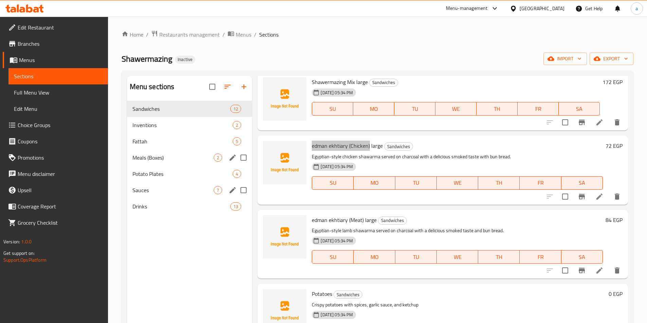
scroll to position [497, 0]
drag, startPoint x: 312, startPoint y: 220, endPoint x: 363, endPoint y: 221, distance: 51.6
click at [363, 221] on span "edman ekhtiary (Meat) large" at bounding box center [344, 220] width 65 height 10
copy span "edman ekhtiary (Meat)"
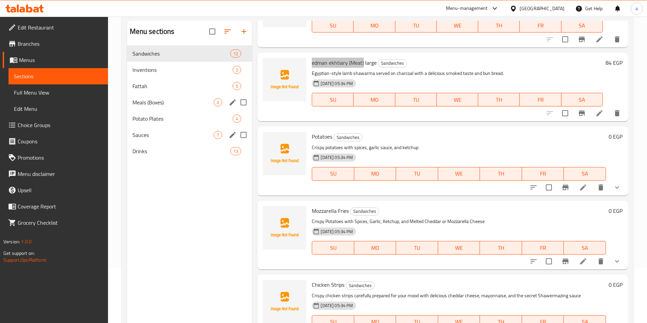
scroll to position [95, 0]
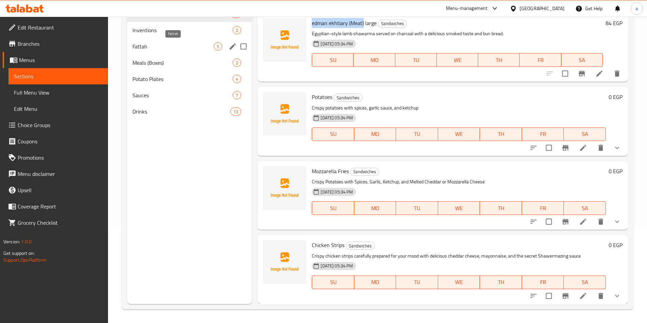
click at [168, 48] on span "Fattah" at bounding box center [172, 46] width 81 height 8
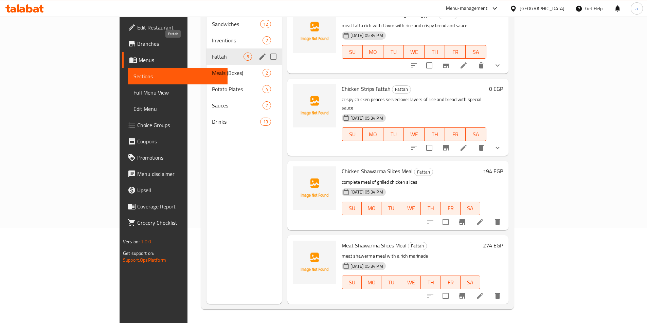
scroll to position [64, 0]
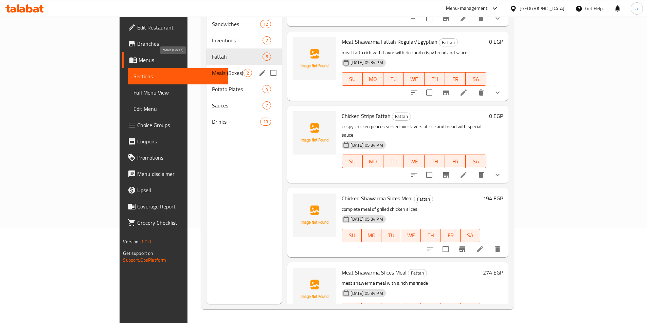
click at [212, 69] on span "Meals (Boxes)" at bounding box center [228, 73] width 32 height 8
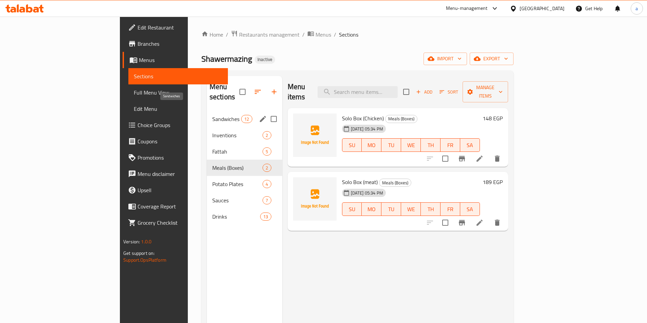
click at [212, 115] on span "Sandwiches" at bounding box center [226, 119] width 29 height 8
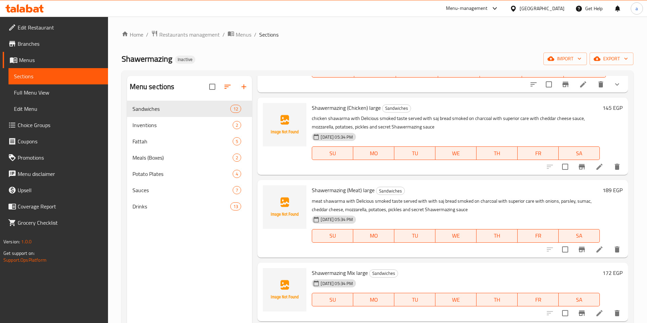
scroll to position [441, 0]
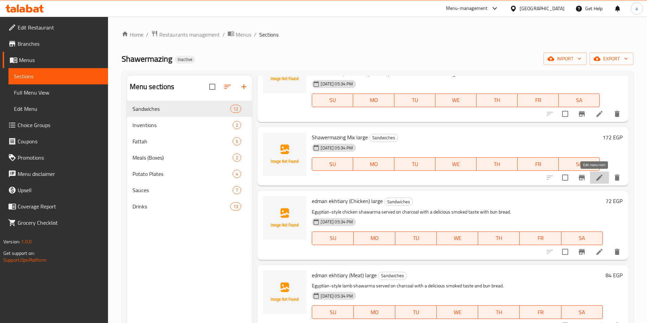
click at [595, 182] on icon at bounding box center [599, 178] width 8 height 8
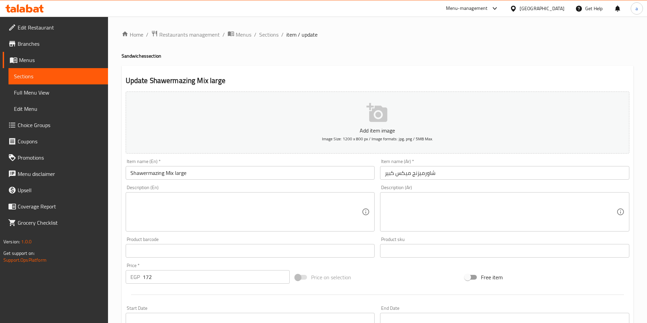
click at [166, 173] on input "Shawermazing Mix large" at bounding box center [250, 173] width 249 height 14
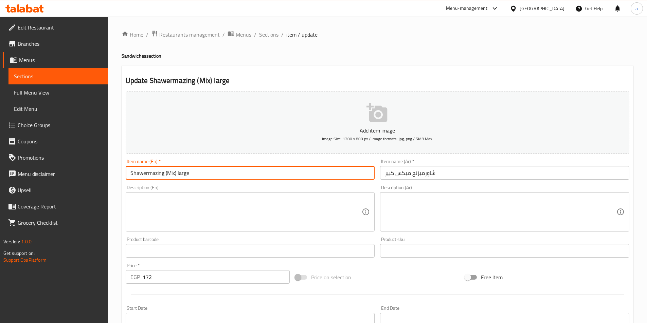
type input "Shawermazing (Mix) large"
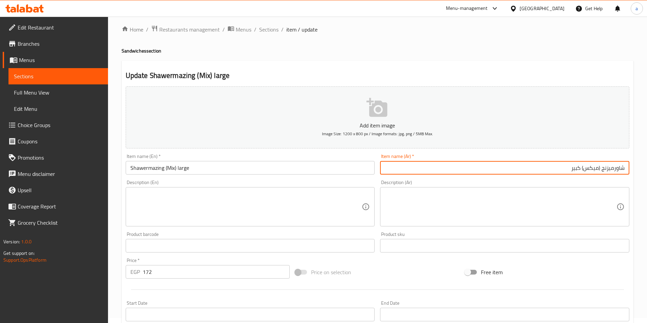
scroll to position [136, 0]
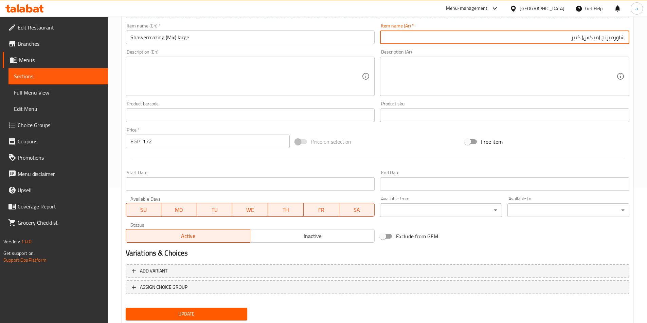
type input "شاورميزنج (ميكس) كبير"
click at [194, 314] on span "Update" at bounding box center [186, 314] width 111 height 8
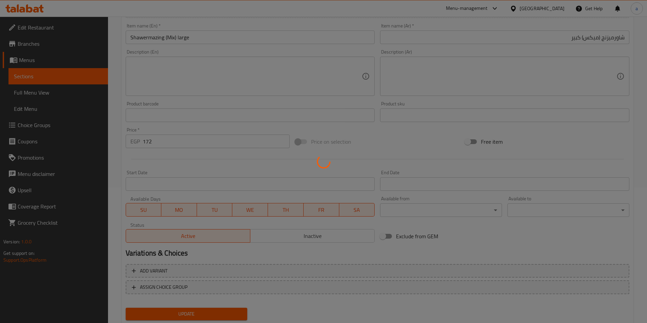
scroll to position [0, 0]
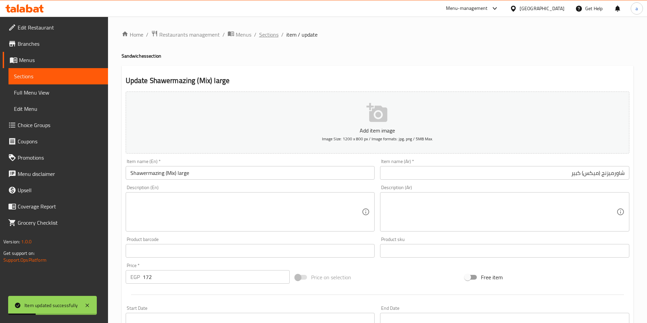
click at [264, 35] on span "Sections" at bounding box center [268, 35] width 19 height 8
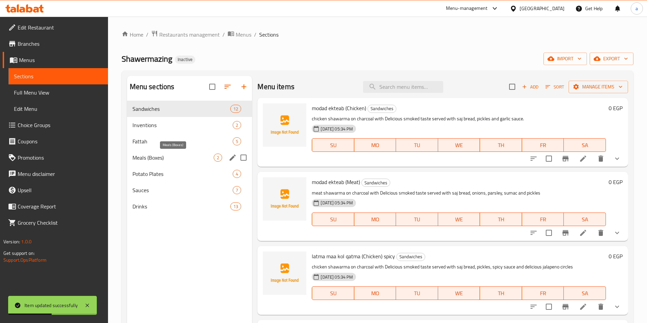
click at [151, 160] on span "Meals (Boxes)" at bounding box center [172, 158] width 81 height 8
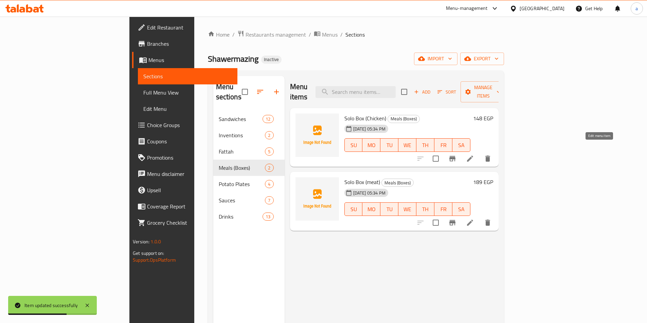
click at [474, 155] on icon at bounding box center [470, 159] width 8 height 8
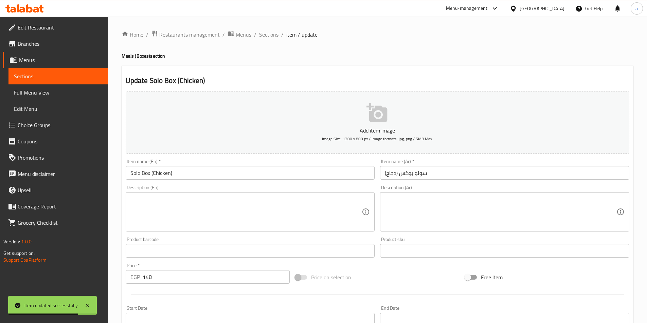
click at [197, 172] on input "Solo Box (Chicken)" at bounding box center [250, 173] width 249 height 14
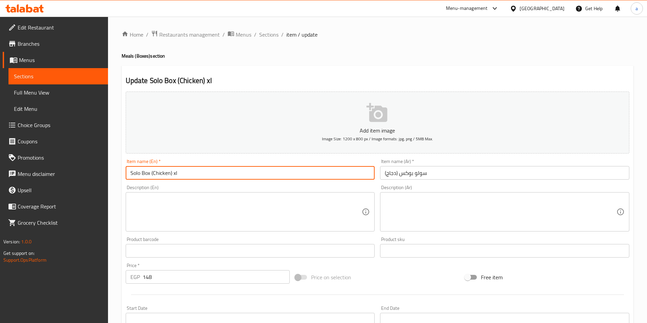
type input "Solo Box (Chicken) xl"
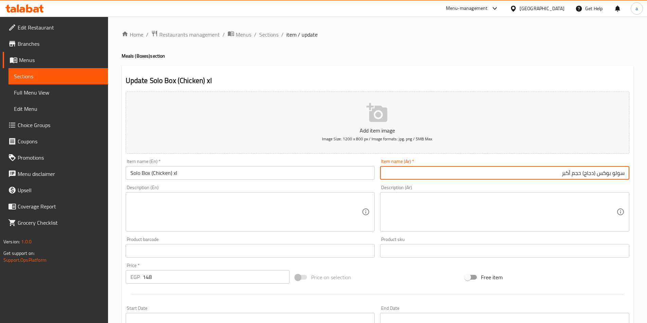
type input "سولو بوكس (دجاج) حجم أكبر"
click at [172, 183] on div "Description (En) Description (En)" at bounding box center [250, 209] width 255 height 52
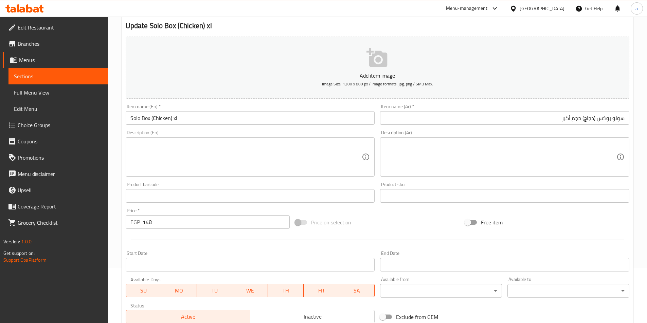
scroll to position [156, 0]
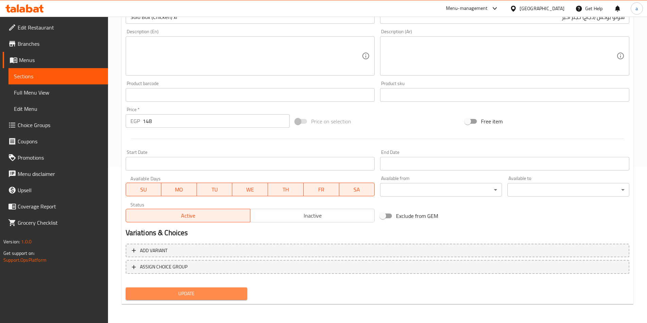
click at [179, 298] on span "Update" at bounding box center [186, 294] width 111 height 8
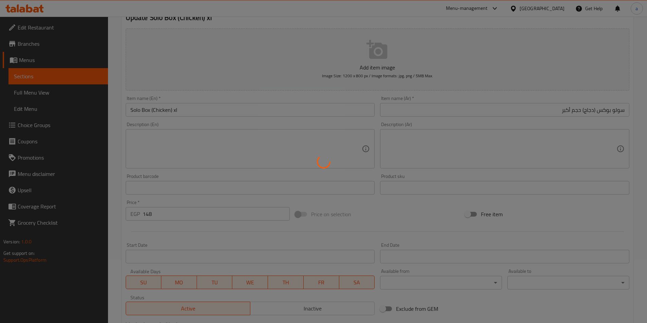
scroll to position [0, 0]
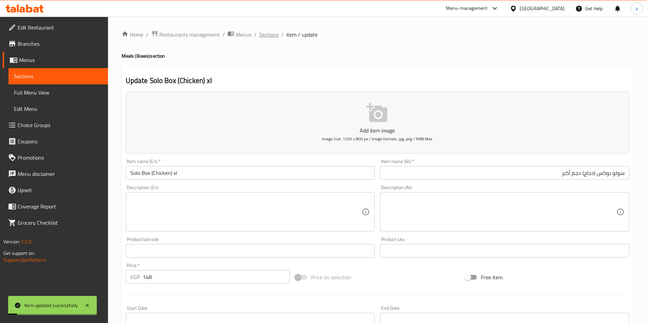
click at [264, 34] on span "Sections" at bounding box center [268, 35] width 19 height 8
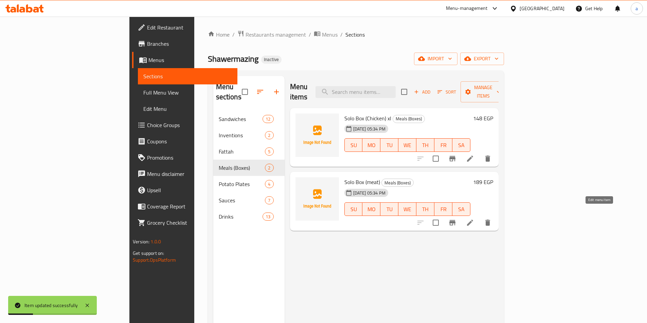
click at [474, 219] on icon at bounding box center [470, 223] width 8 height 8
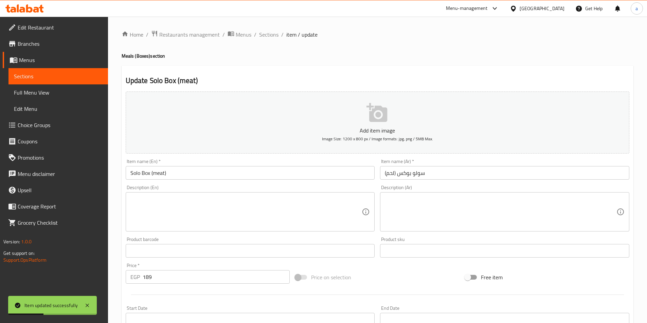
click at [189, 177] on input "Solo Box (meat)" at bounding box center [250, 173] width 249 height 14
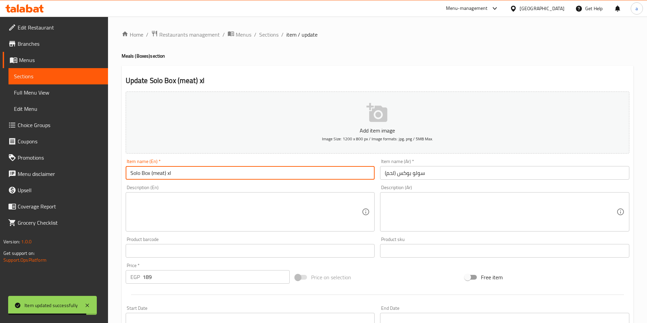
type input "Solo Box (meat) xl"
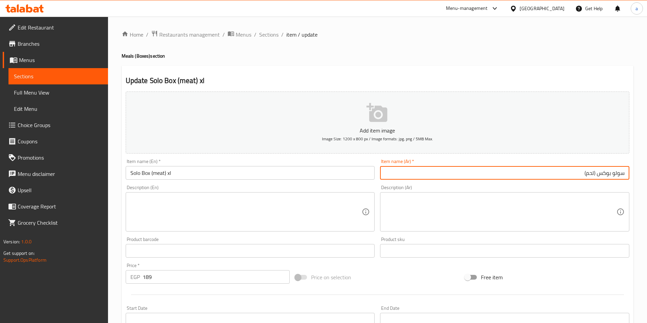
paste input "حجم أكبر"
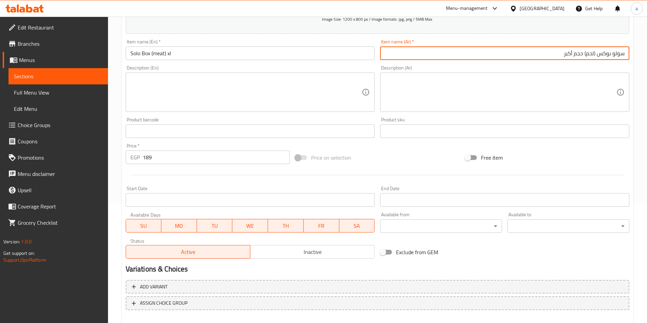
scroll to position [156, 0]
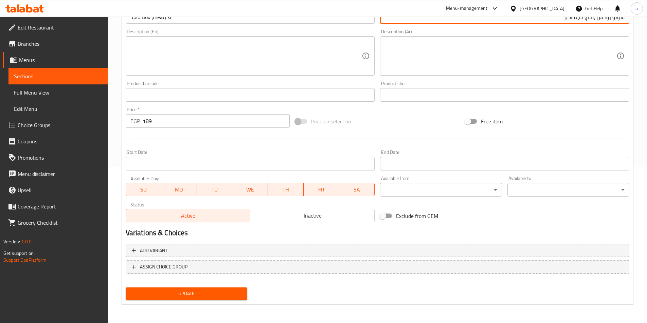
type input "سولو بوكس (لحم) حجم أكبر"
click at [199, 296] on span "Update" at bounding box center [186, 294] width 111 height 8
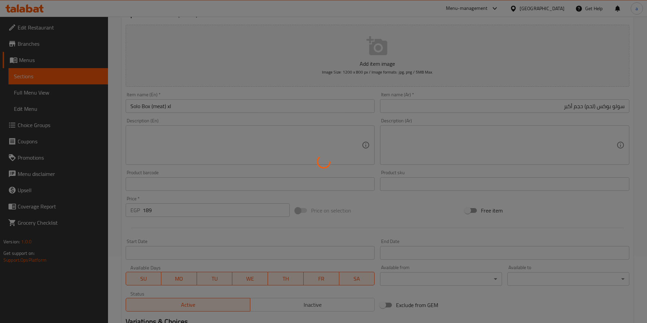
scroll to position [0, 0]
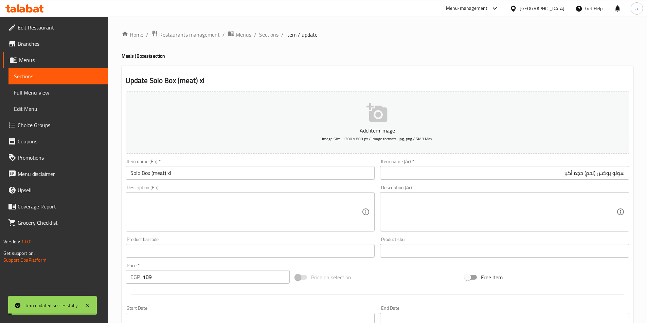
click at [270, 37] on span "Sections" at bounding box center [268, 35] width 19 height 8
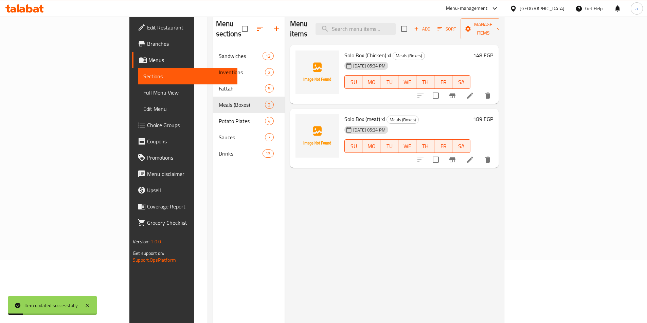
scroll to position [27, 0]
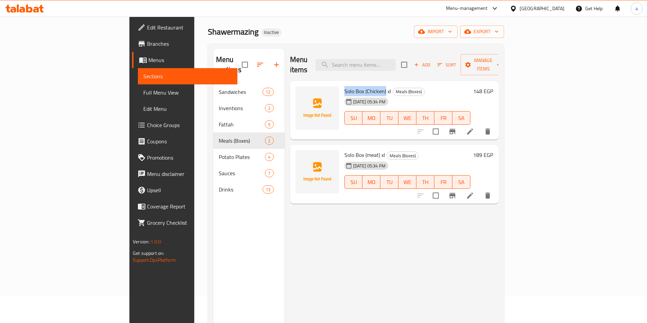
drag, startPoint x: 313, startPoint y: 79, endPoint x: 353, endPoint y: 82, distance: 39.8
click at [353, 86] on span "Solo Box (Chicken) xl" at bounding box center [367, 91] width 47 height 10
copy span "Solo Box (Chicken)"
click at [344, 150] on span "Solo Box (meat) xl" at bounding box center [364, 155] width 41 height 10
drag, startPoint x: 312, startPoint y: 144, endPoint x: 347, endPoint y: 143, distance: 35.6
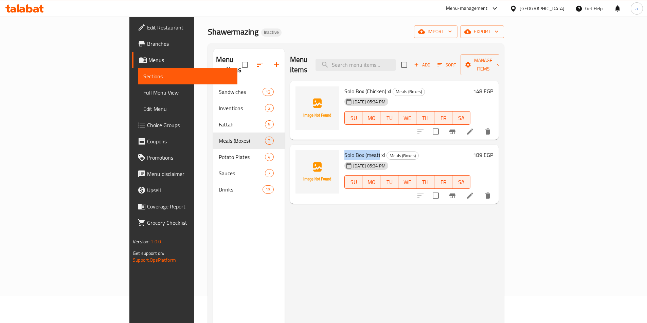
click at [347, 150] on span "Solo Box (meat) xl" at bounding box center [364, 155] width 41 height 10
copy span "Solo Box (meat)"
click at [352, 266] on div "Menu items Add Sort Manage items Solo Box (Chicken) xl Meals (Boxes) 15-10-2025…" at bounding box center [391, 210] width 214 height 323
click at [143, 92] on span "Full Menu View" at bounding box center [187, 93] width 89 height 8
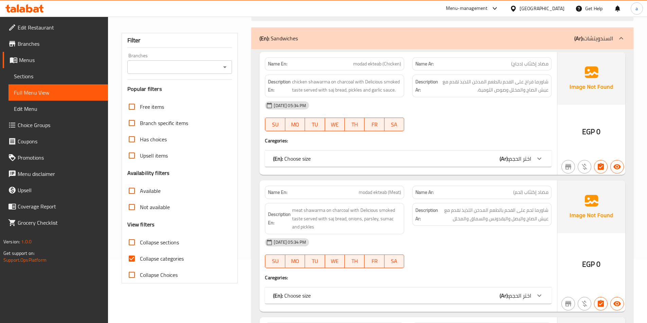
scroll to position [129, 0]
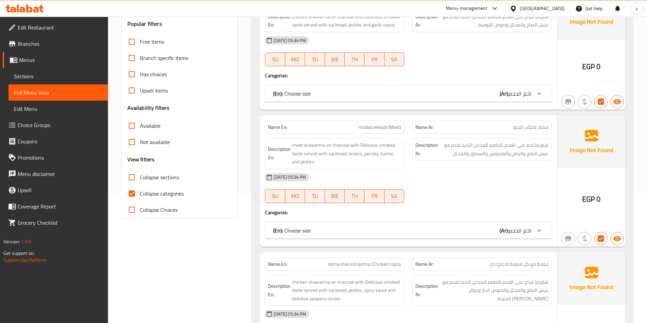
click at [147, 192] on span "Collapse categories" at bounding box center [162, 194] width 44 height 8
click at [140, 192] on input "Collapse categories" at bounding box center [132, 194] width 16 height 16
checkbox input "false"
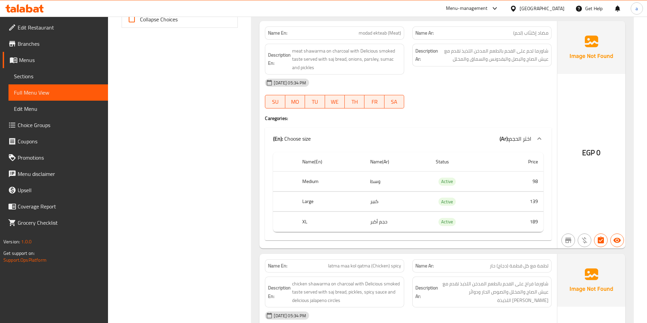
scroll to position [0, 0]
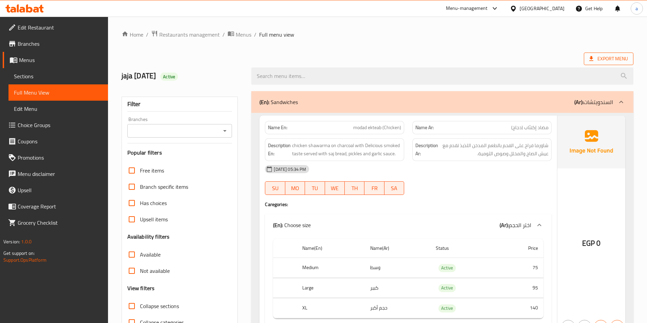
click at [602, 57] on span "Export Menu" at bounding box center [608, 59] width 39 height 8
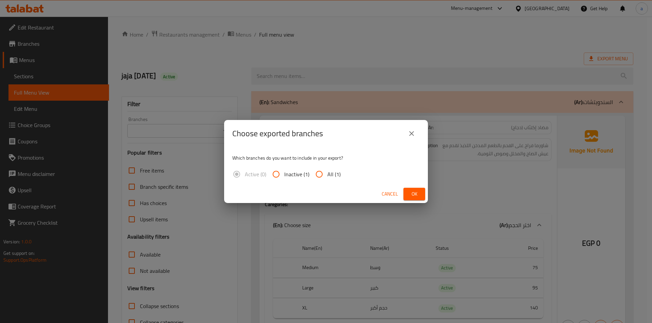
click at [320, 177] on input "All (1)" at bounding box center [319, 174] width 16 height 16
radio input "true"
click at [420, 194] on button "Ok" at bounding box center [414, 194] width 22 height 13
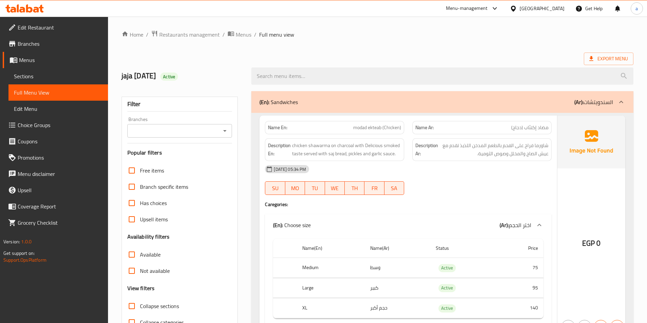
click at [225, 280] on div "Free items Branch specific items Has choices Upsell items Availability filters …" at bounding box center [179, 255] width 105 height 185
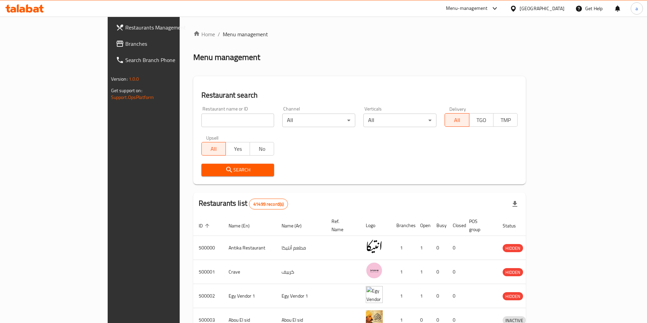
click at [558, 8] on div "[GEOGRAPHIC_DATA]" at bounding box center [541, 8] width 45 height 7
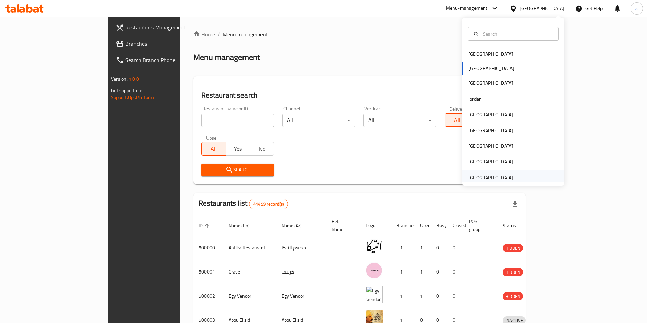
click at [484, 174] on div "United Arab Emirates" at bounding box center [490, 177] width 45 height 7
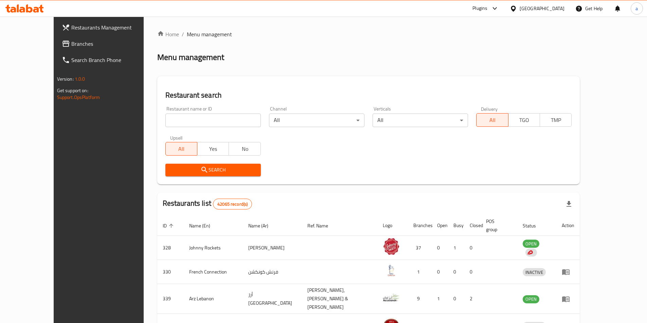
click at [71, 43] on span "Branches" at bounding box center [113, 44] width 85 height 8
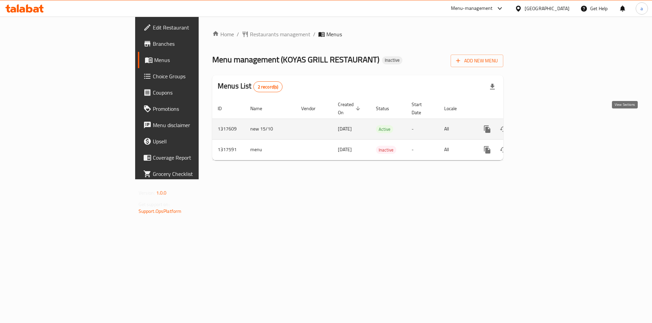
click at [540, 125] on icon "enhanced table" at bounding box center [536, 129] width 8 height 8
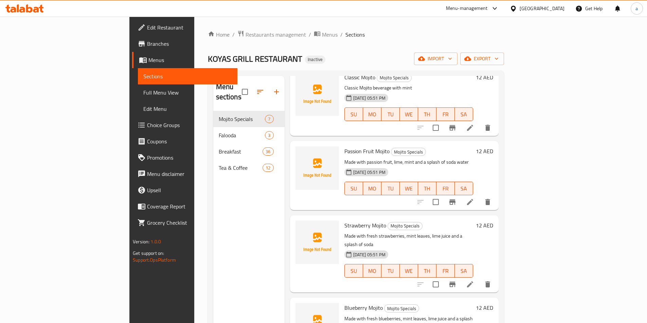
scroll to position [68, 0]
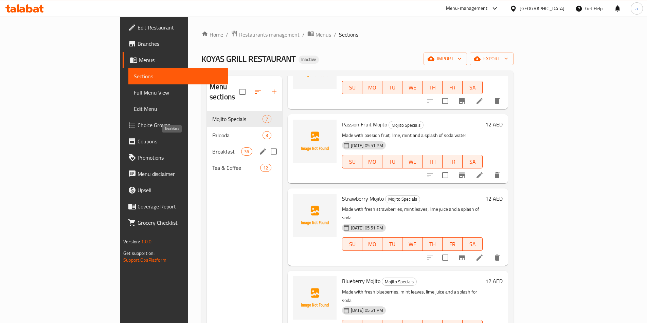
click at [212, 148] on span "Breakfast" at bounding box center [226, 152] width 29 height 8
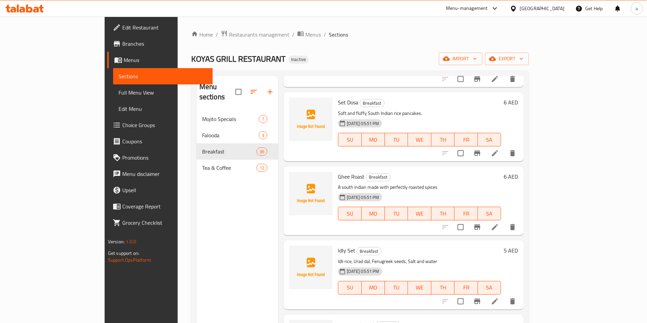
scroll to position [102, 0]
